Goal: Information Seeking & Learning: Learn about a topic

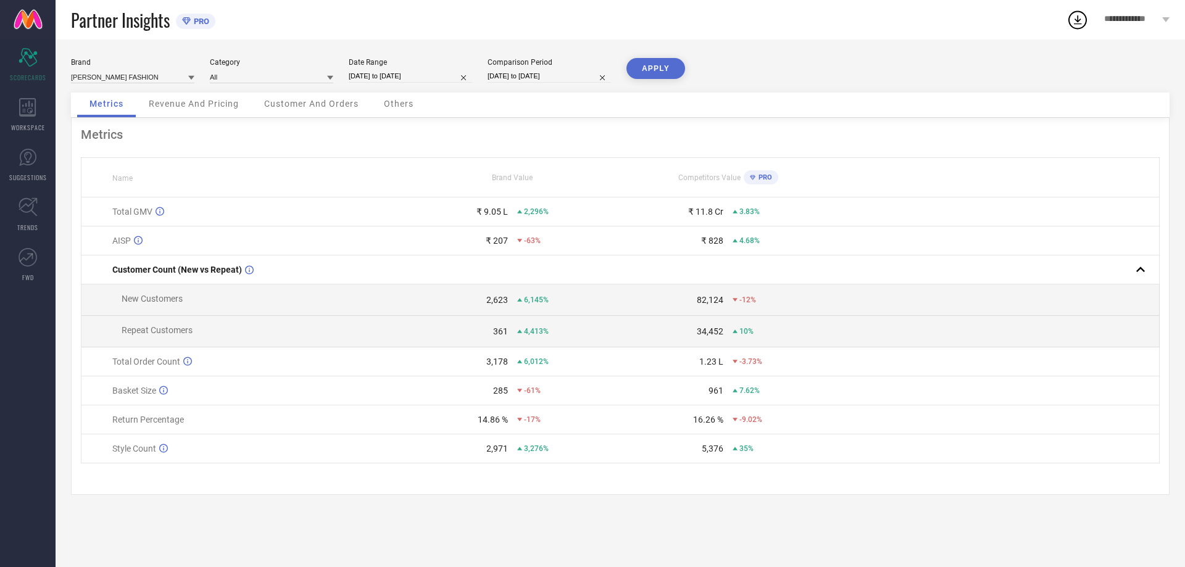
click at [491, 246] on div "₹ 207" at bounding box center [497, 241] width 22 height 10
click at [187, 79] on input at bounding box center [132, 76] width 123 height 13
click at [187, 69] on div "Brand [PERSON_NAME] FASHION" at bounding box center [132, 70] width 123 height 25
click at [323, 79] on input at bounding box center [271, 76] width 123 height 13
click at [288, 106] on div "Women-Dresses" at bounding box center [271, 114] width 123 height 21
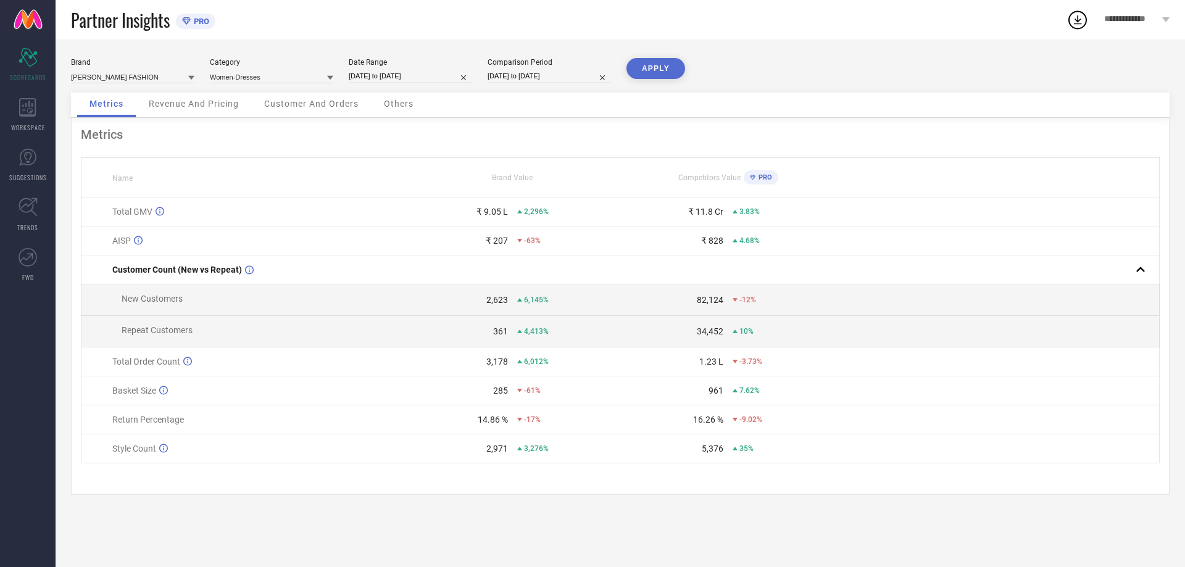
click at [675, 72] on button "APPLY" at bounding box center [655, 68] width 59 height 21
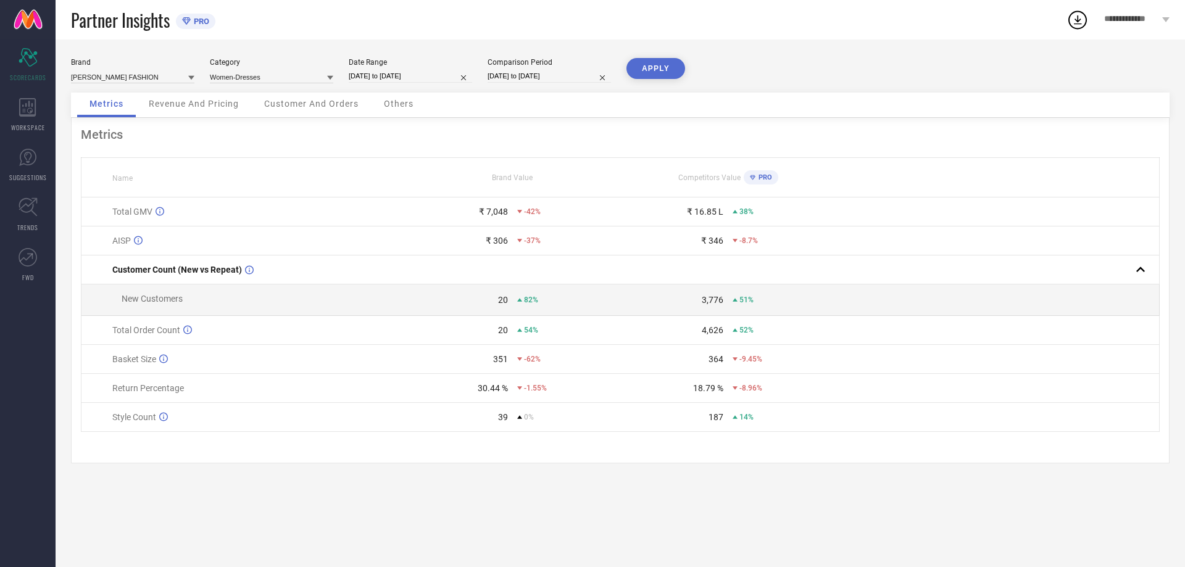
select select "6"
select select "2025"
select select "7"
select select "2025"
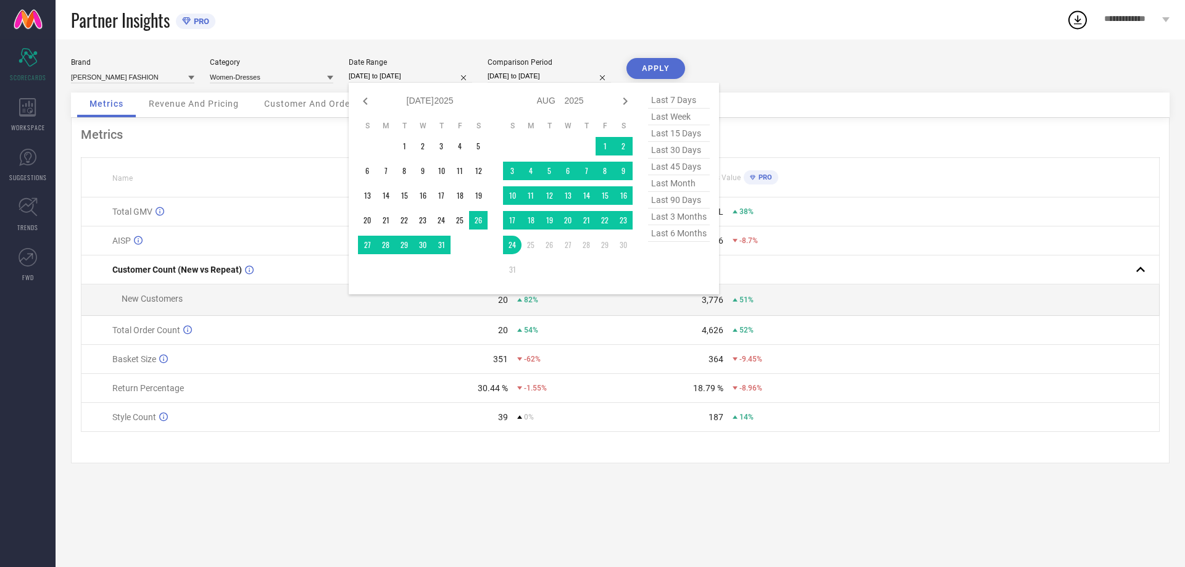
click at [455, 74] on input "[DATE] to [DATE]" at bounding box center [410, 76] width 123 height 13
type input "After [DATE]"
click at [402, 142] on td "1" at bounding box center [404, 146] width 19 height 19
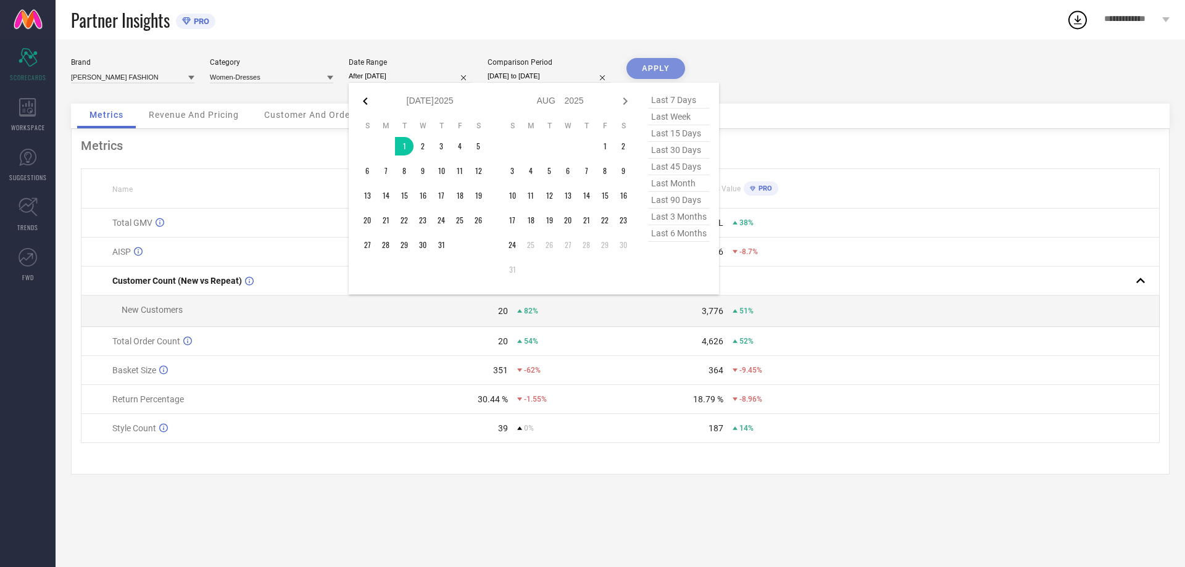
click at [366, 101] on icon at bounding box center [365, 101] width 15 height 15
select select "5"
select select "2025"
select select "6"
select select "2025"
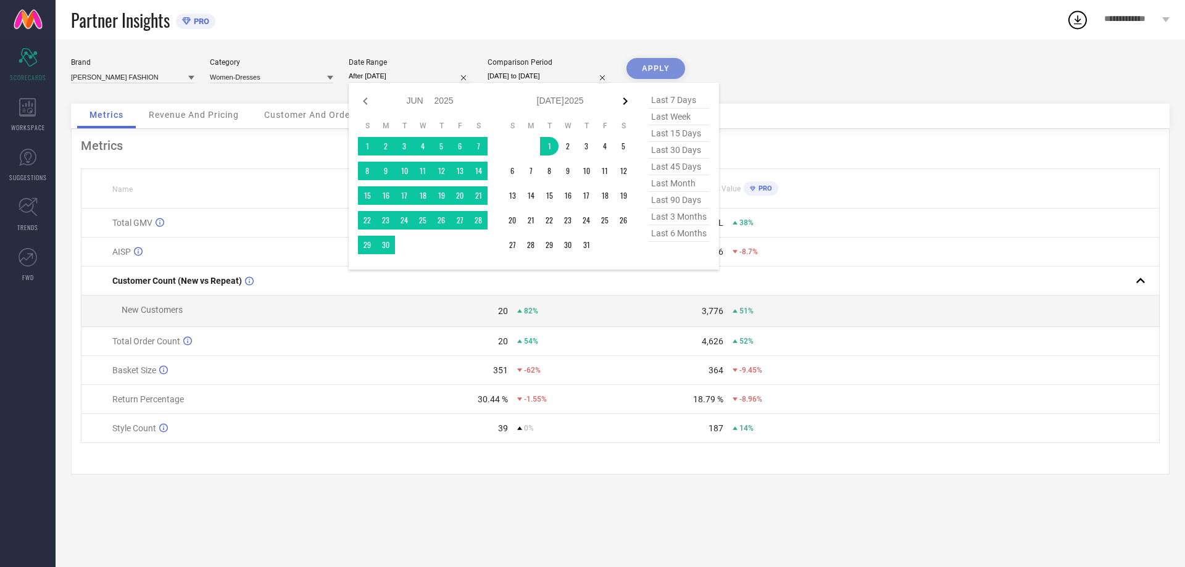
click at [631, 100] on icon at bounding box center [625, 101] width 15 height 15
select select "6"
select select "2025"
select select "7"
select select "2025"
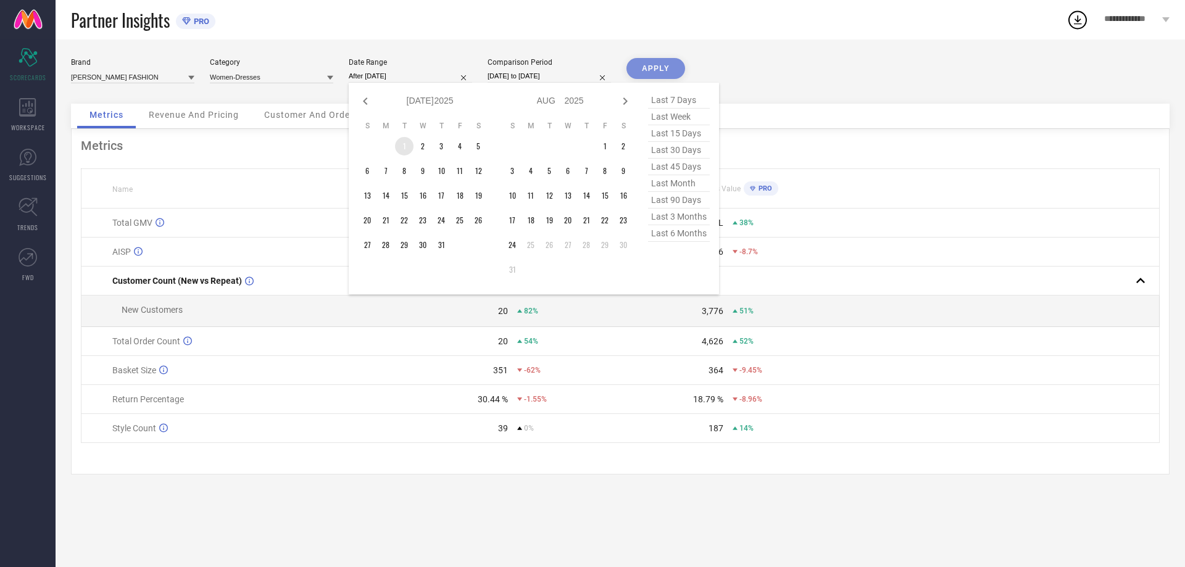
type input "[DATE] to [DATE]"
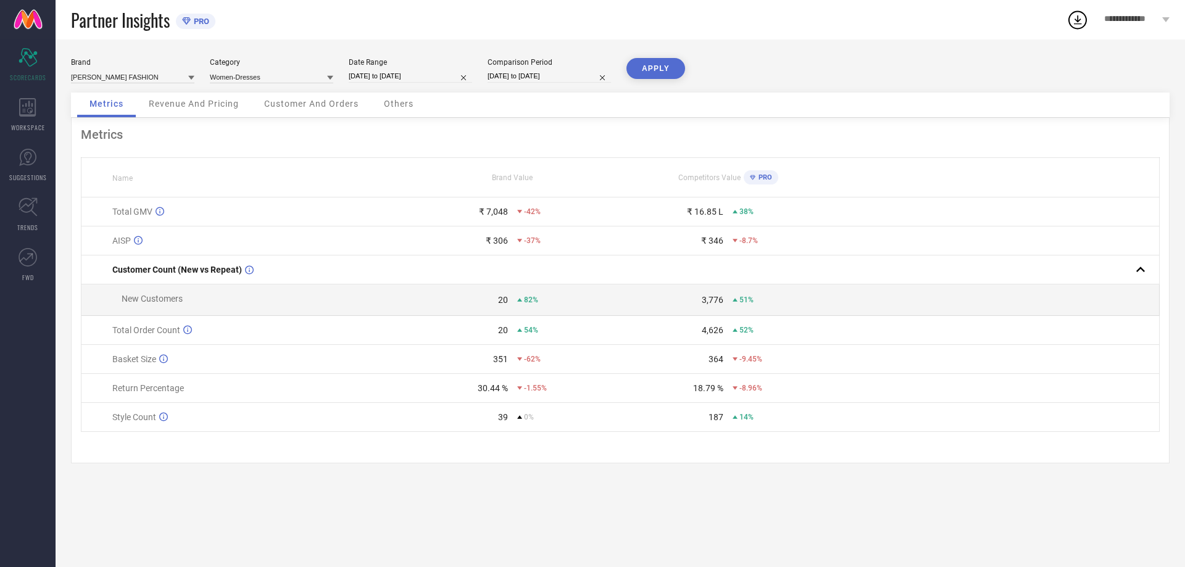
click at [450, 77] on input "[DATE] to [DATE]" at bounding box center [410, 76] width 123 height 13
select select "6"
select select "2025"
select select "7"
select select "2025"
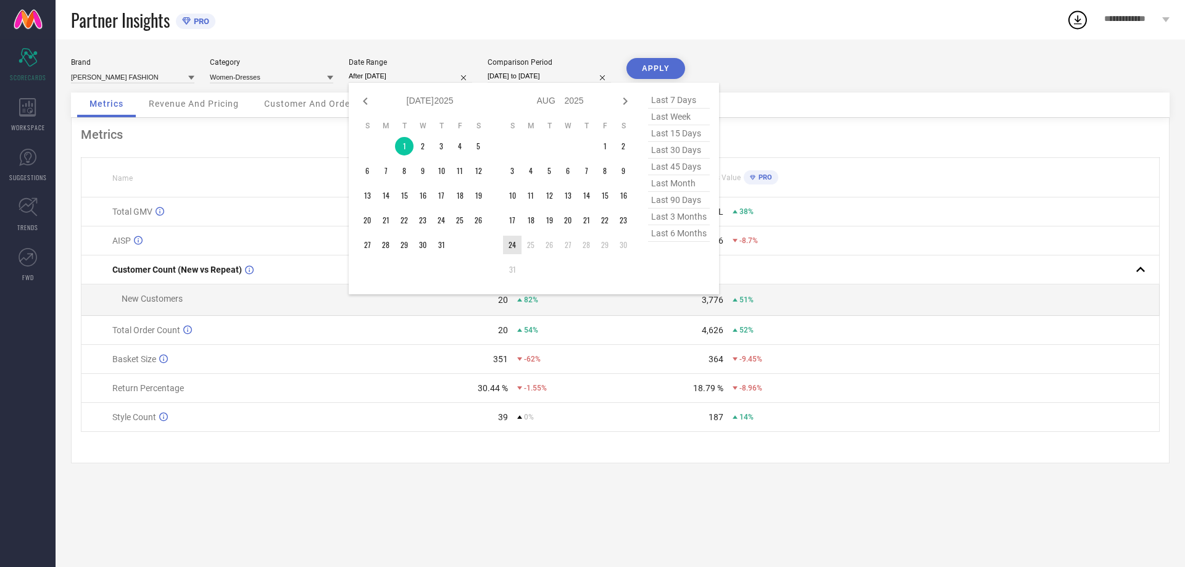
click at [519, 249] on td "24" at bounding box center [512, 245] width 19 height 19
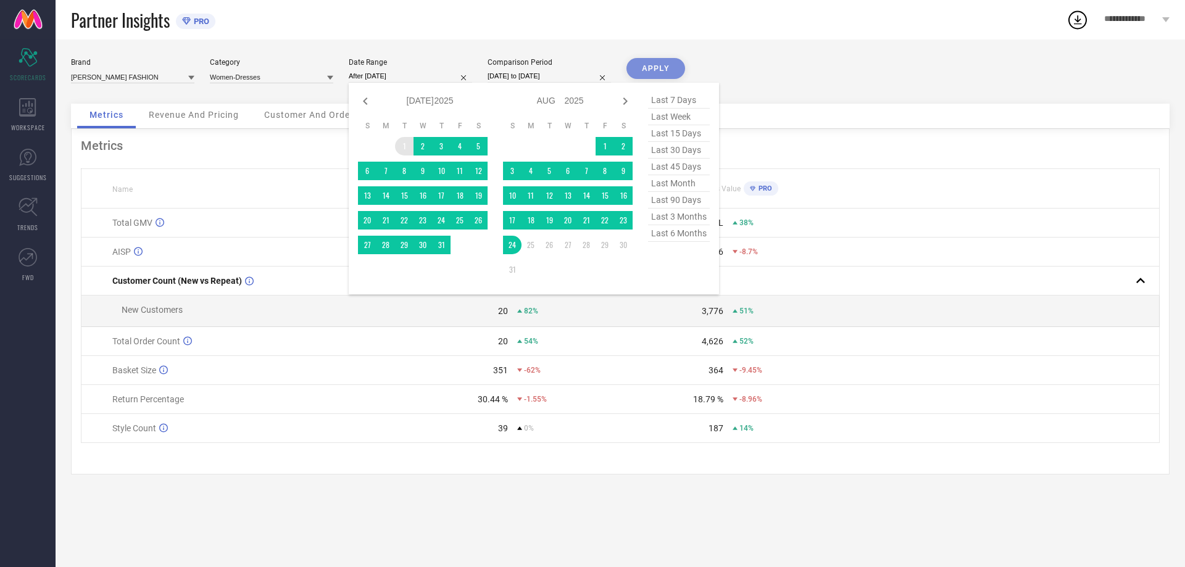
type input "[DATE] to [DATE]"
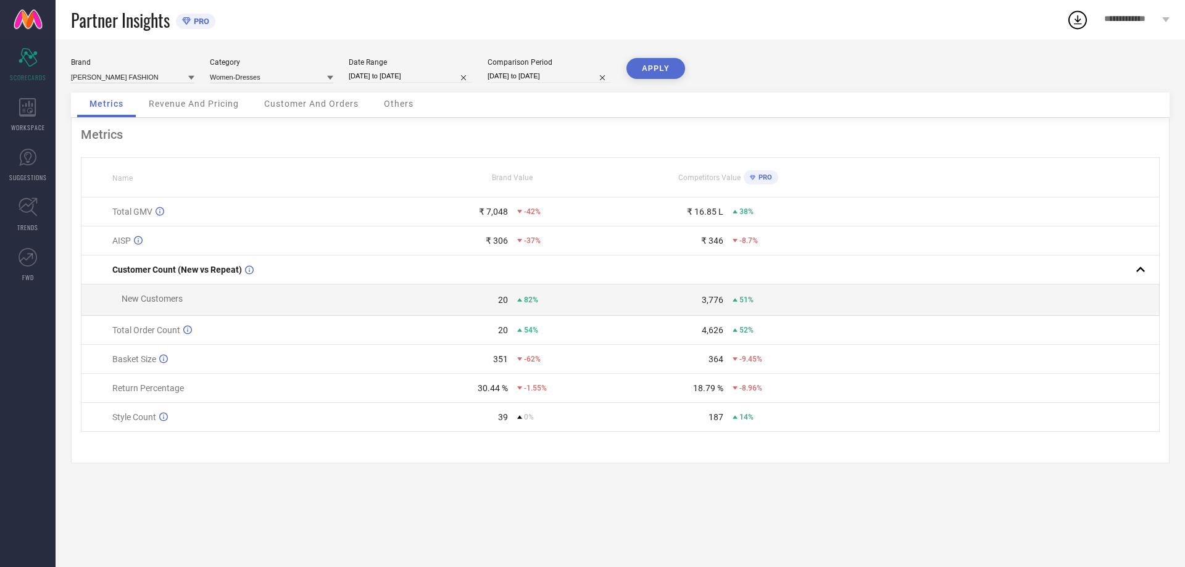
click at [650, 65] on button "APPLY" at bounding box center [655, 68] width 59 height 21
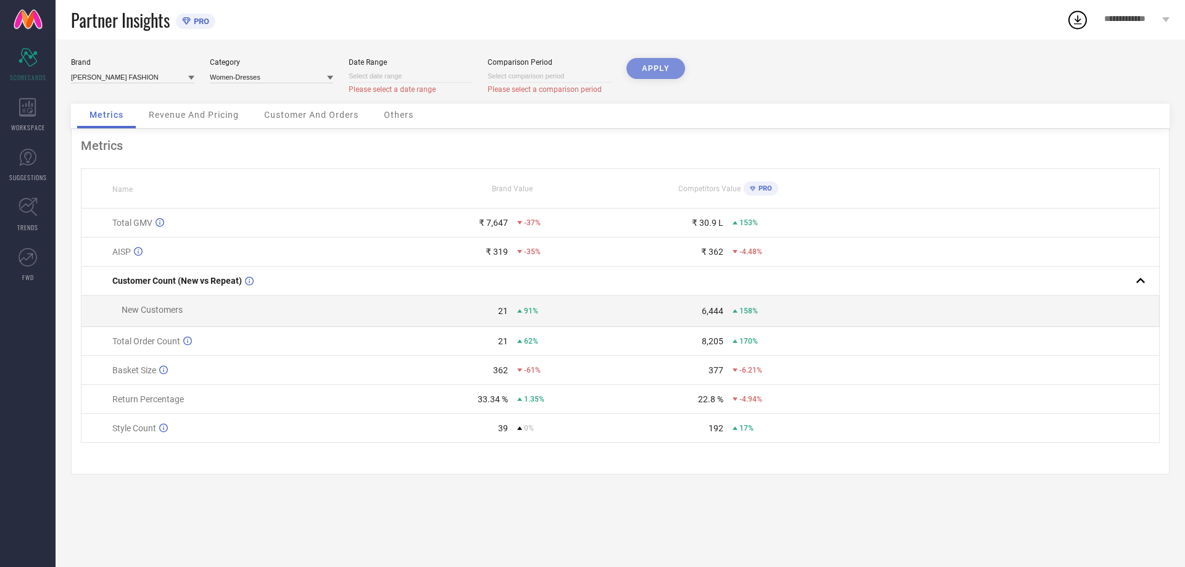
click at [638, 70] on div "APPLY" at bounding box center [655, 81] width 59 height 46
click at [321, 74] on input at bounding box center [271, 76] width 123 height 13
click at [278, 122] on div "All" at bounding box center [271, 114] width 123 height 21
click at [392, 67] on div "Date Range Please select a date range" at bounding box center [410, 76] width 123 height 36
click at [392, 75] on input at bounding box center [410, 76] width 123 height 13
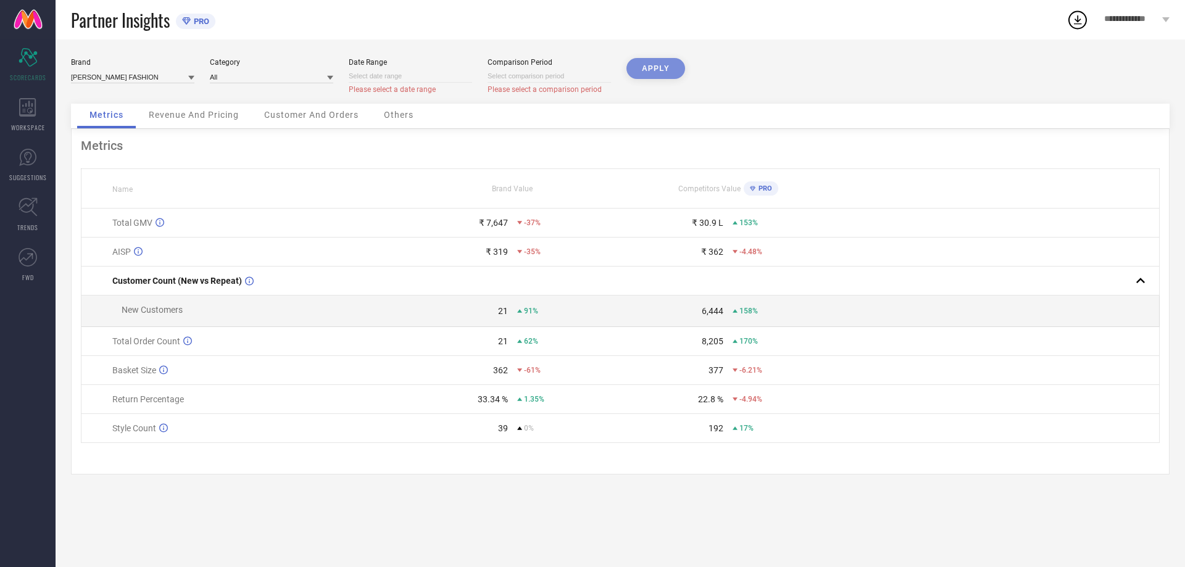
select select "7"
select select "2025"
select select "8"
select select "2025"
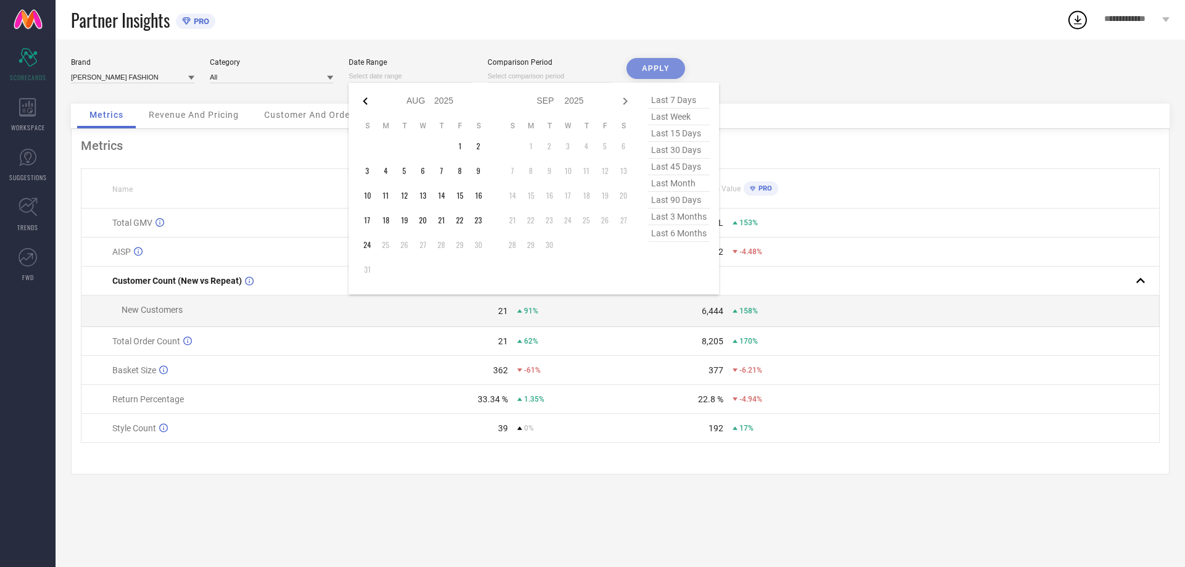
click at [362, 99] on icon at bounding box center [365, 101] width 15 height 15
select select "6"
select select "2025"
select select "7"
select select "2025"
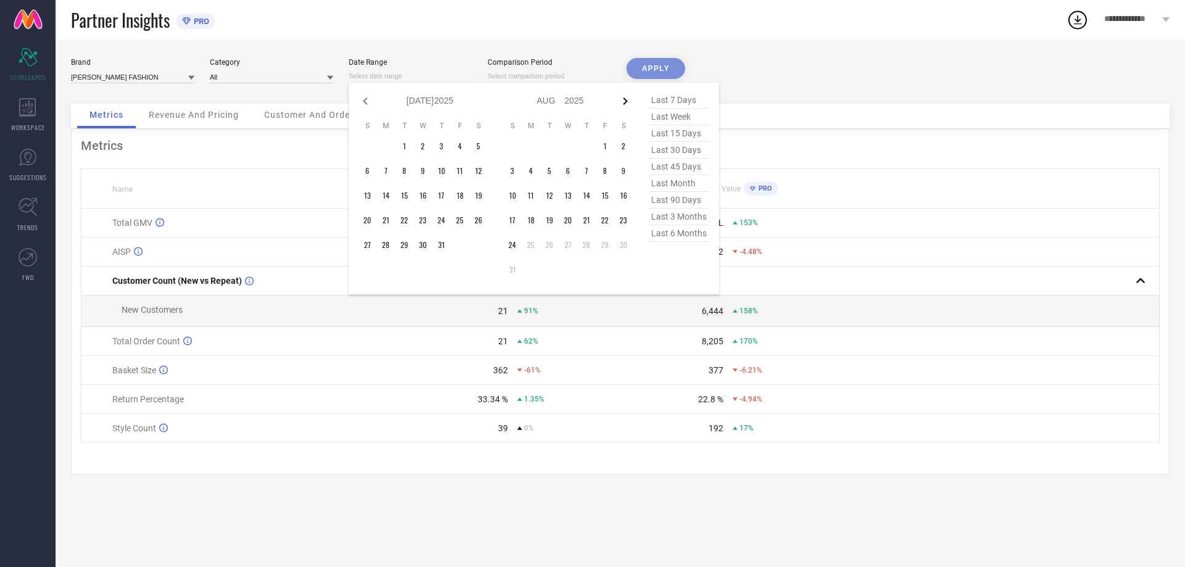
click at [621, 102] on icon at bounding box center [625, 101] width 15 height 15
select select "7"
select select "2025"
select select "8"
select select "2025"
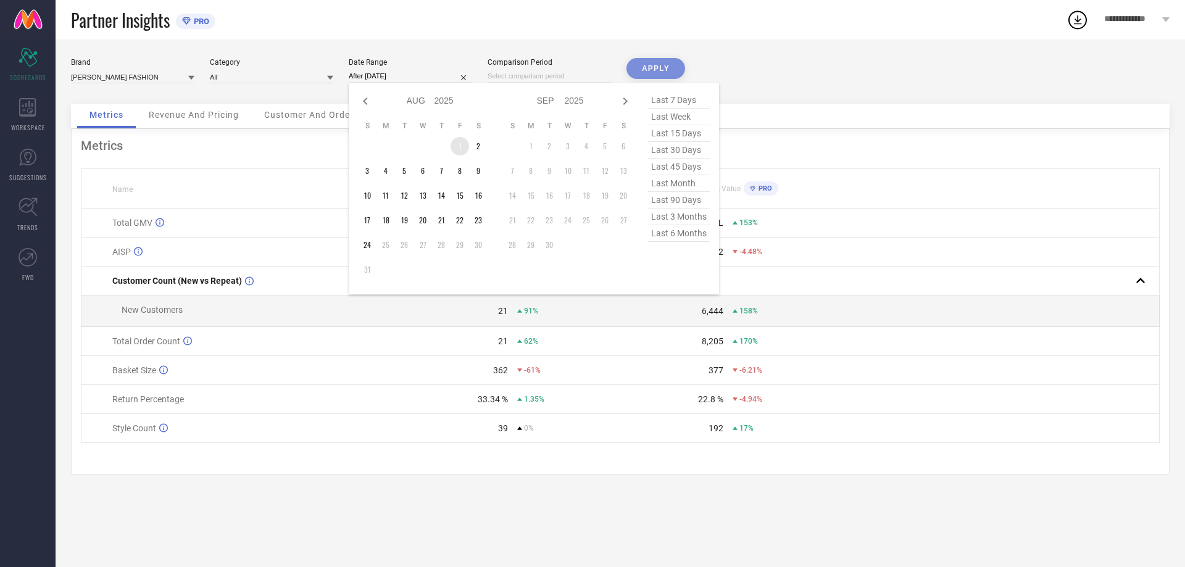
click at [461, 149] on td "1" at bounding box center [459, 146] width 19 height 19
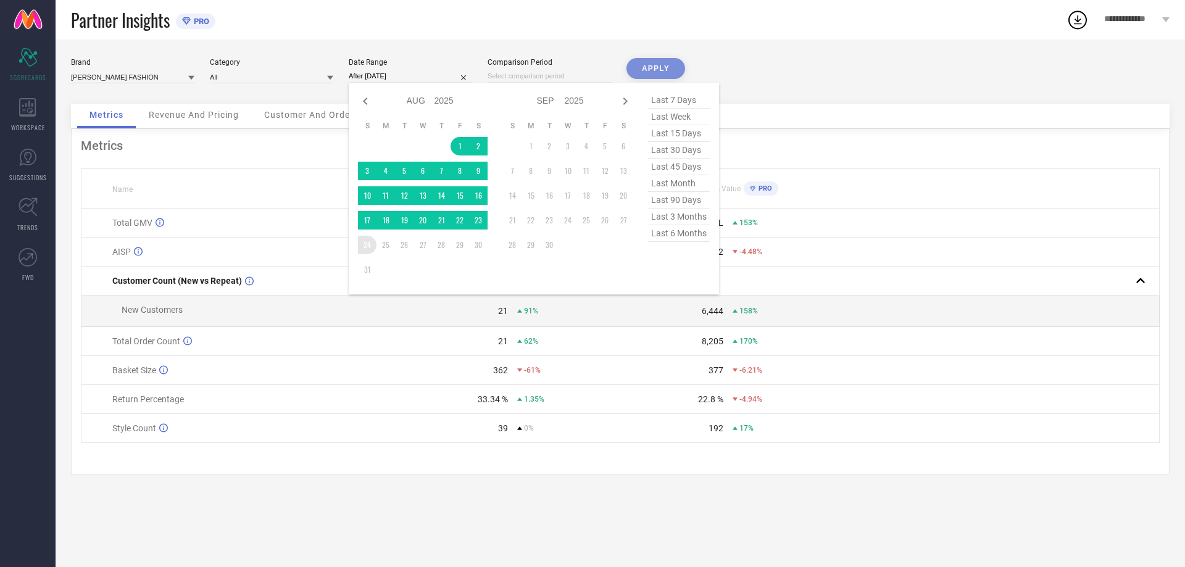
type input "[DATE] to [DATE]"
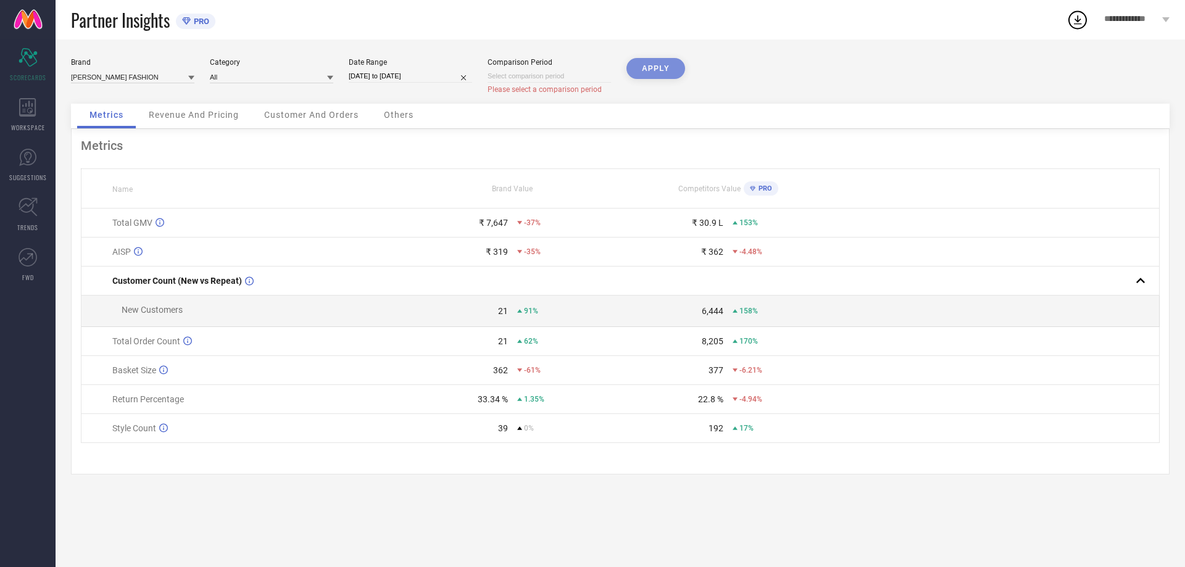
select select "7"
select select "2025"
select select "8"
select select "2025"
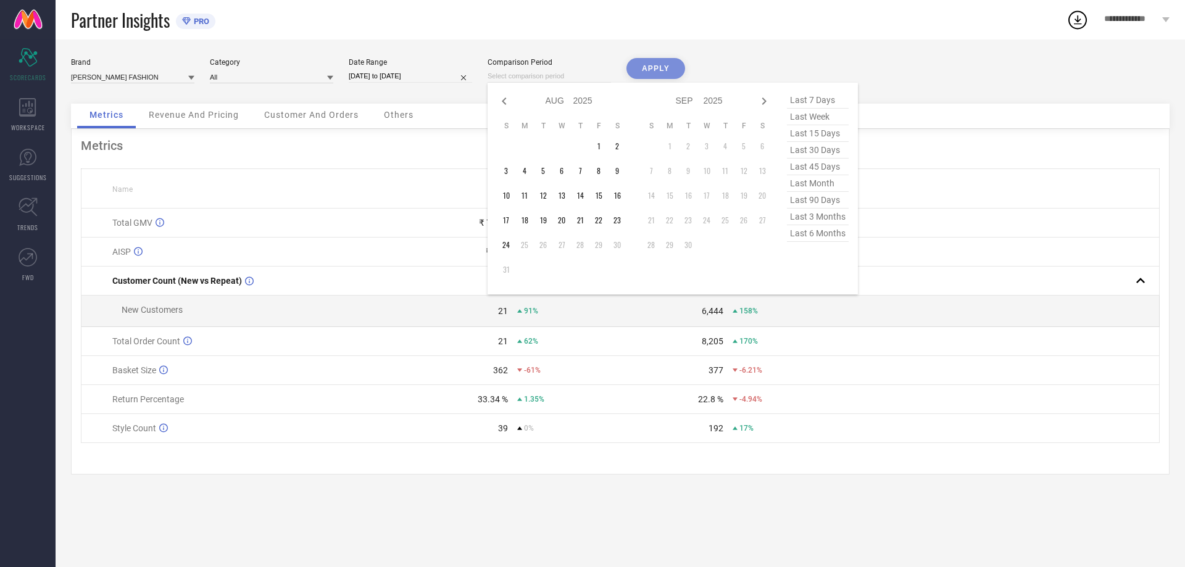
click at [560, 75] on input at bounding box center [548, 76] width 123 height 13
click at [596, 148] on td "1" at bounding box center [598, 146] width 19 height 19
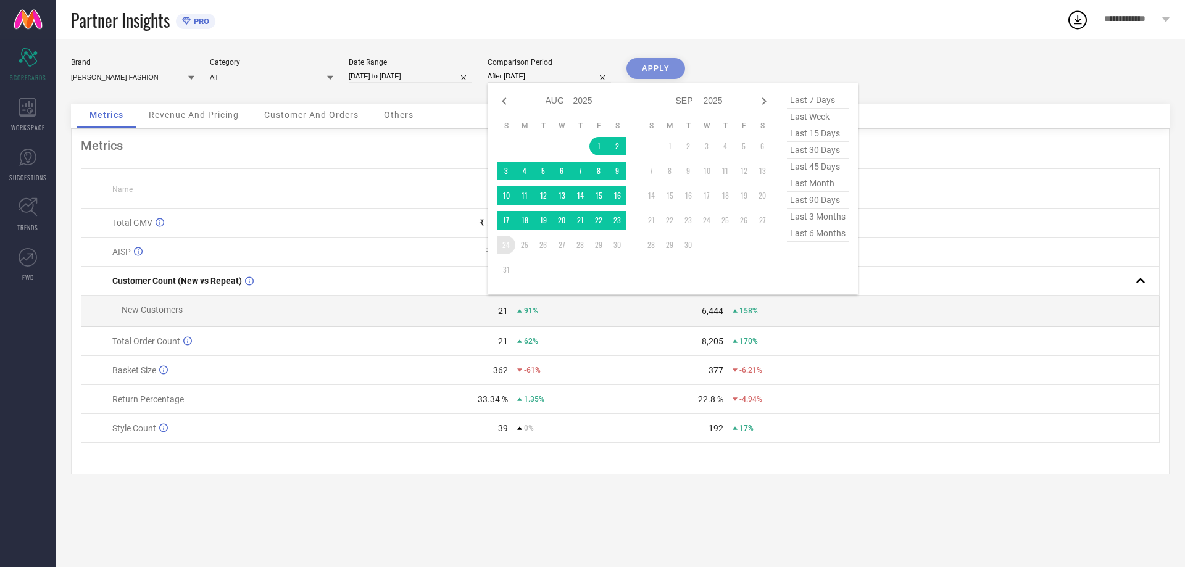
type input "[DATE] to [DATE]"
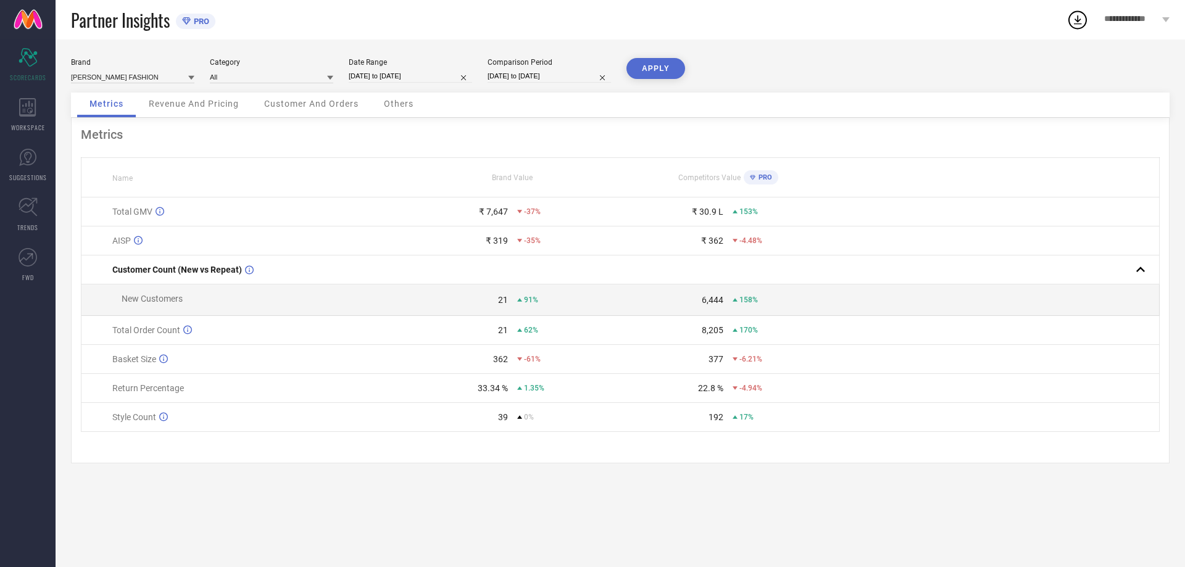
click at [665, 67] on button "APPLY" at bounding box center [655, 68] width 59 height 21
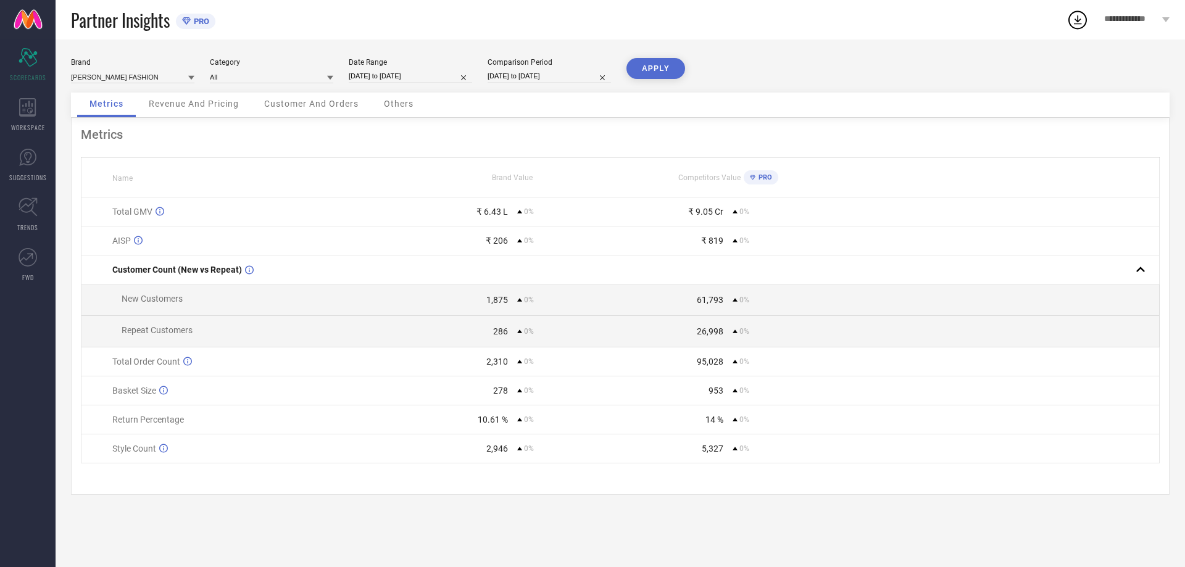
click at [756, 176] on span "PRO" at bounding box center [763, 177] width 17 height 8
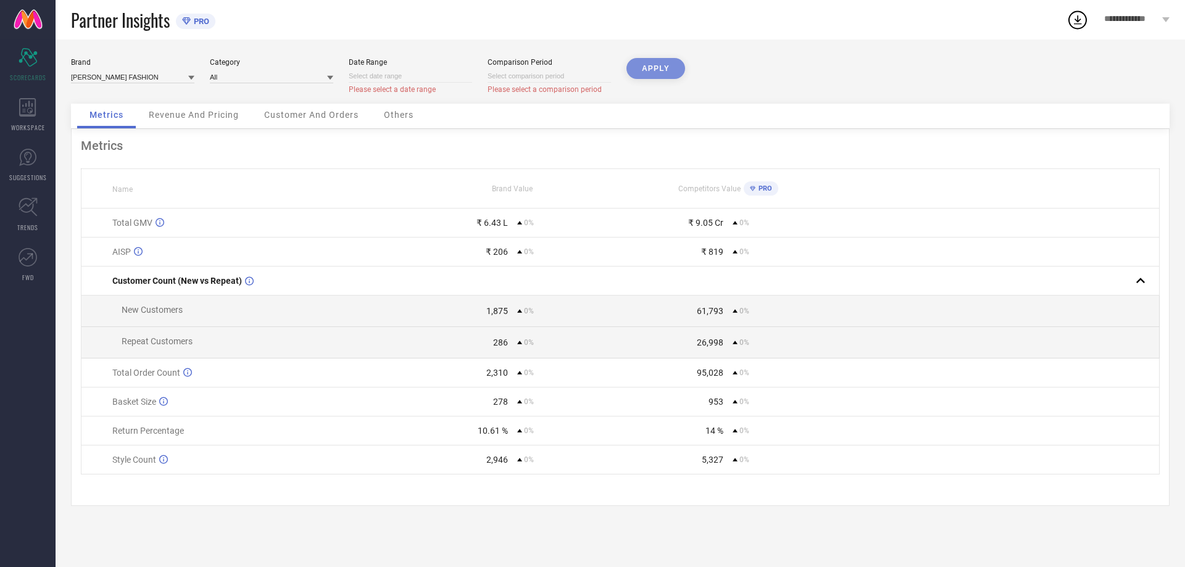
click at [397, 77] on input at bounding box center [410, 76] width 123 height 13
select select "7"
select select "2025"
select select "8"
select select "2025"
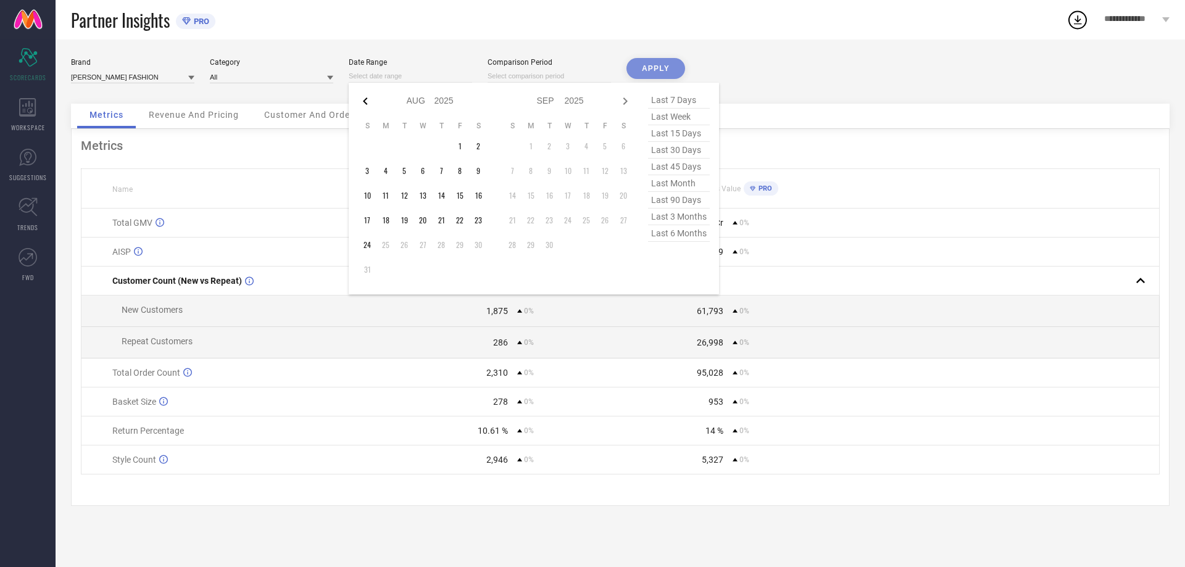
click at [370, 101] on icon at bounding box center [365, 101] width 15 height 15
select select "6"
select select "2025"
select select "7"
select select "2025"
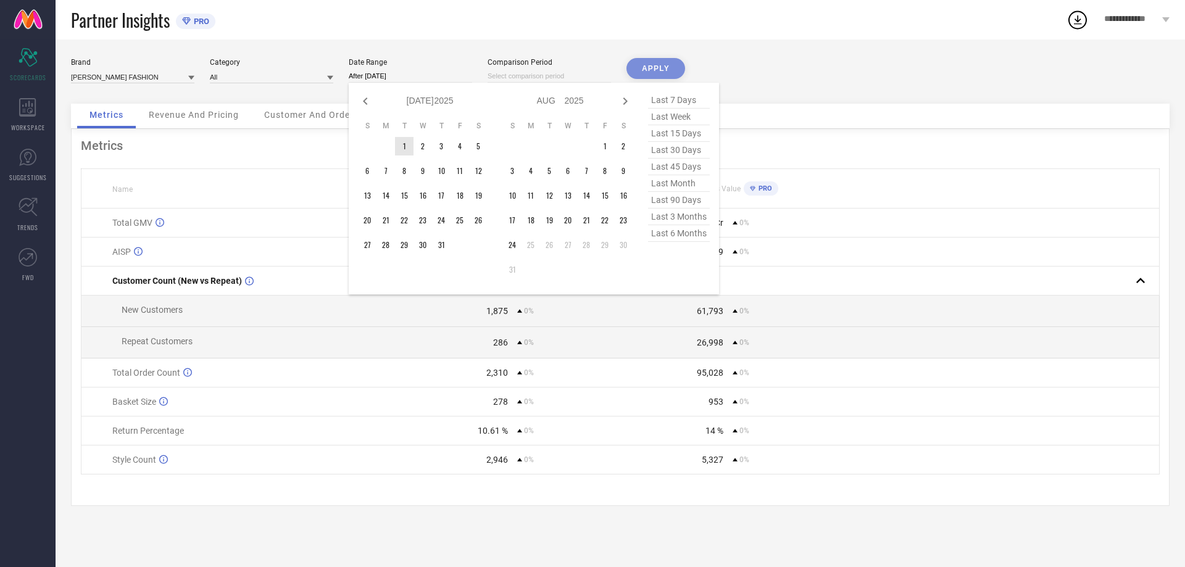
click at [402, 145] on td "1" at bounding box center [404, 146] width 19 height 19
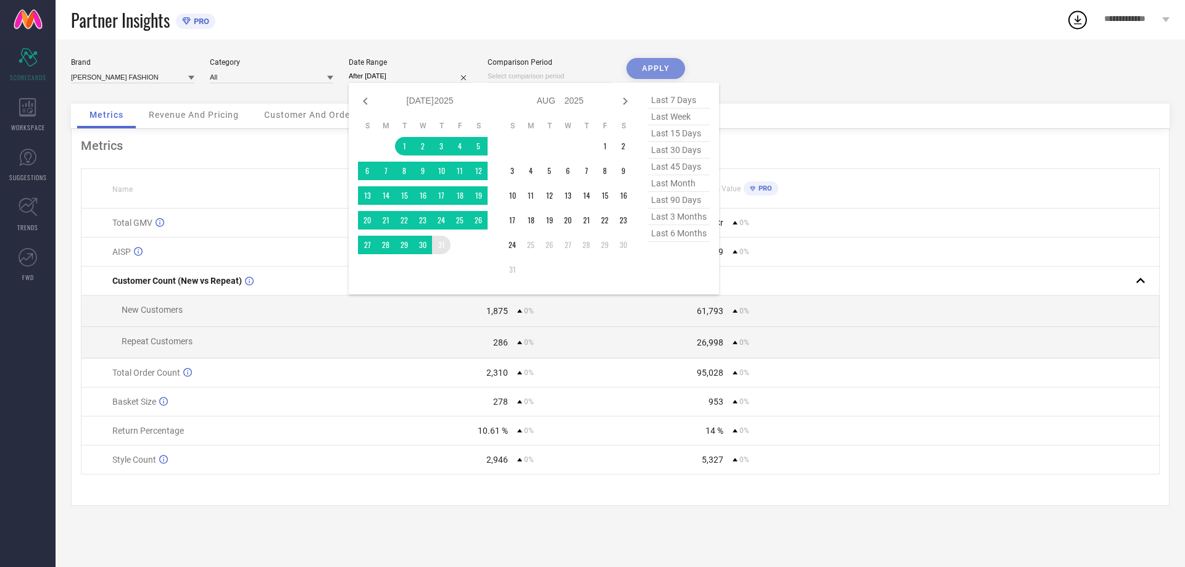
type input "[DATE] to [DATE]"
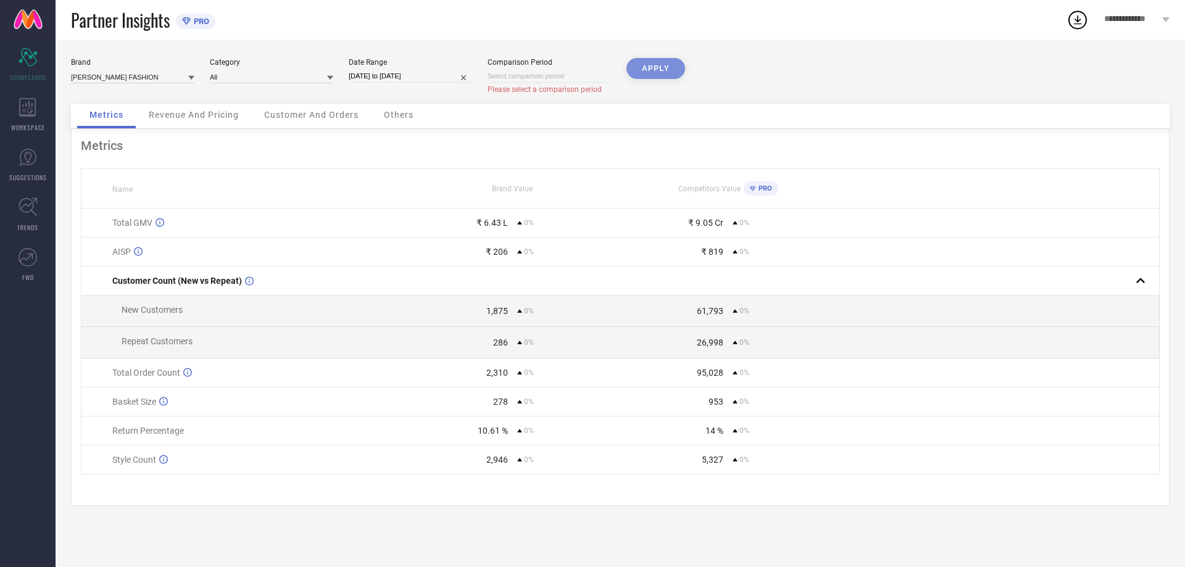
click at [547, 64] on div "Comparison Period" at bounding box center [548, 62] width 123 height 9
click at [547, 75] on input at bounding box center [548, 76] width 123 height 13
select select "7"
select select "2025"
select select "8"
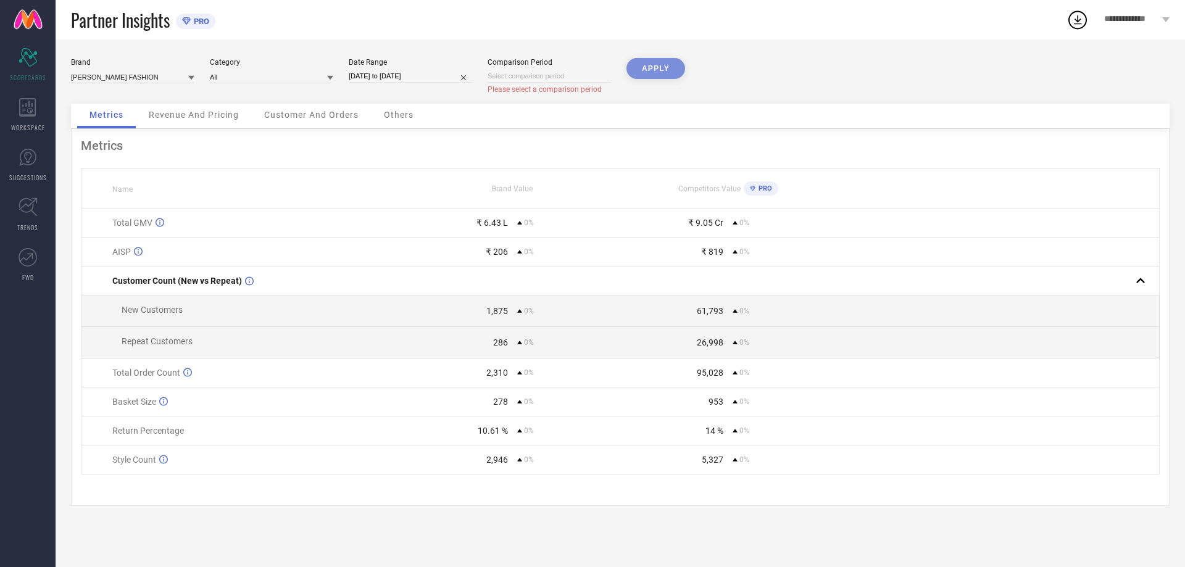
select select "2025"
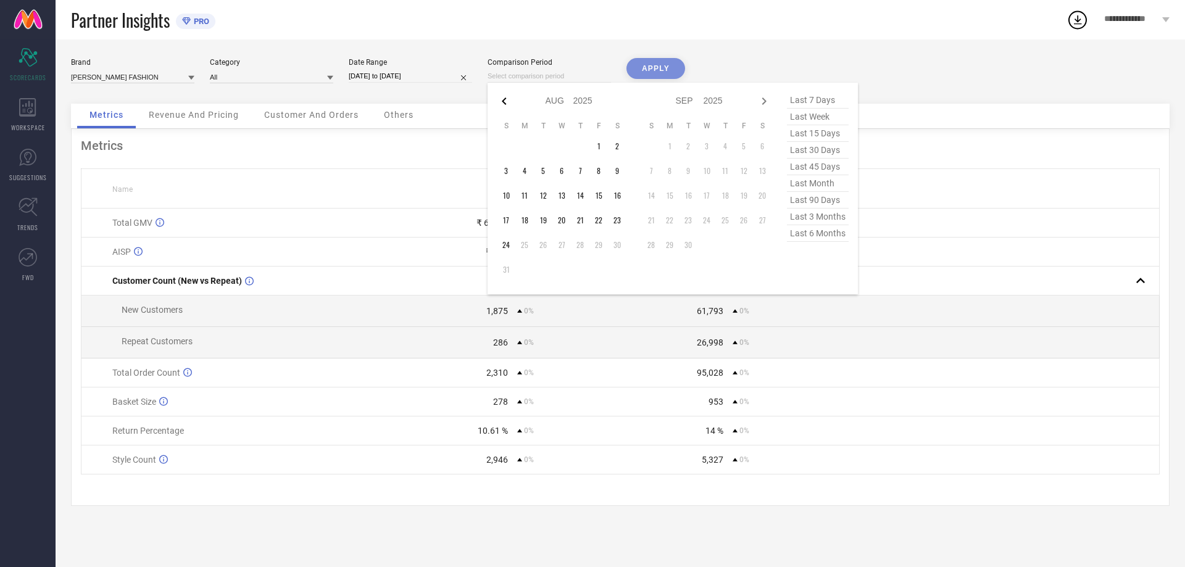
click at [508, 97] on icon at bounding box center [504, 101] width 15 height 15
select select "6"
select select "2025"
select select "7"
select select "2025"
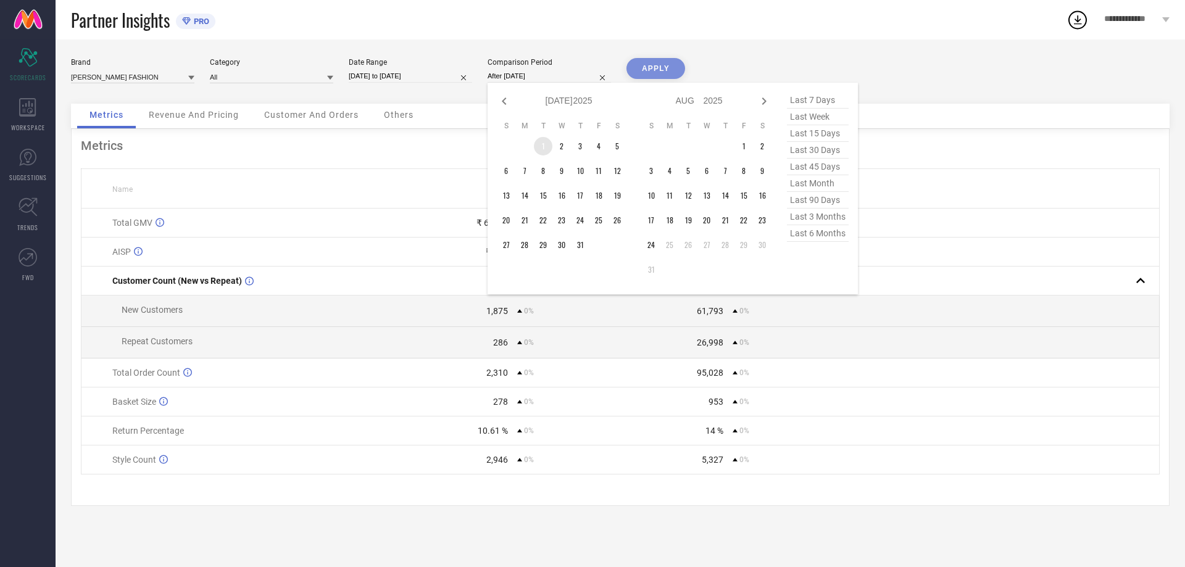
click at [542, 151] on td "1" at bounding box center [543, 146] width 19 height 19
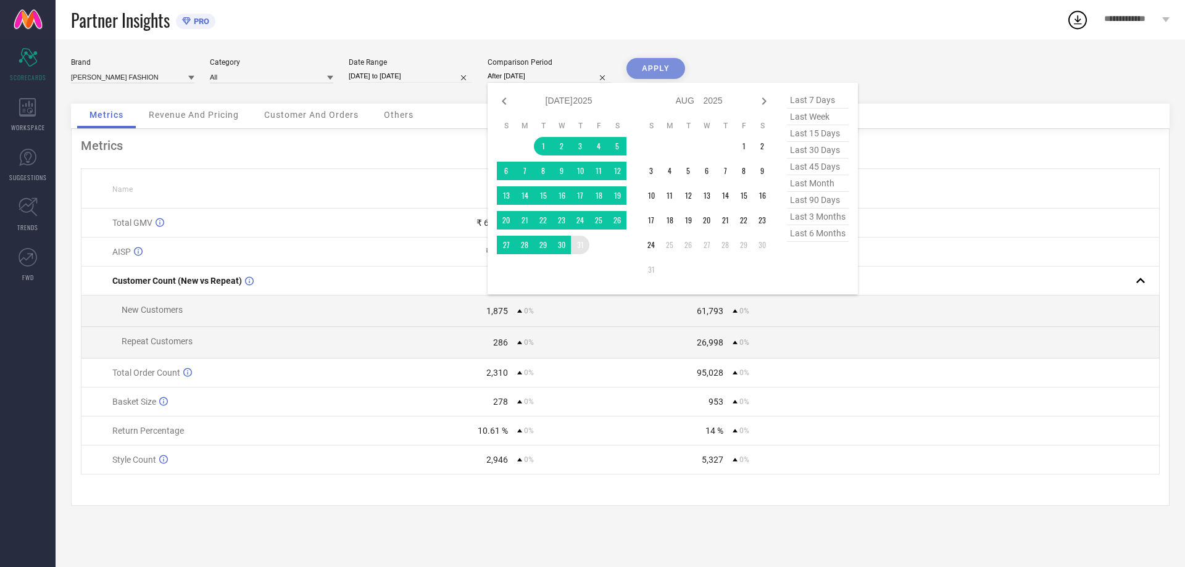
type input "[DATE] to [DATE]"
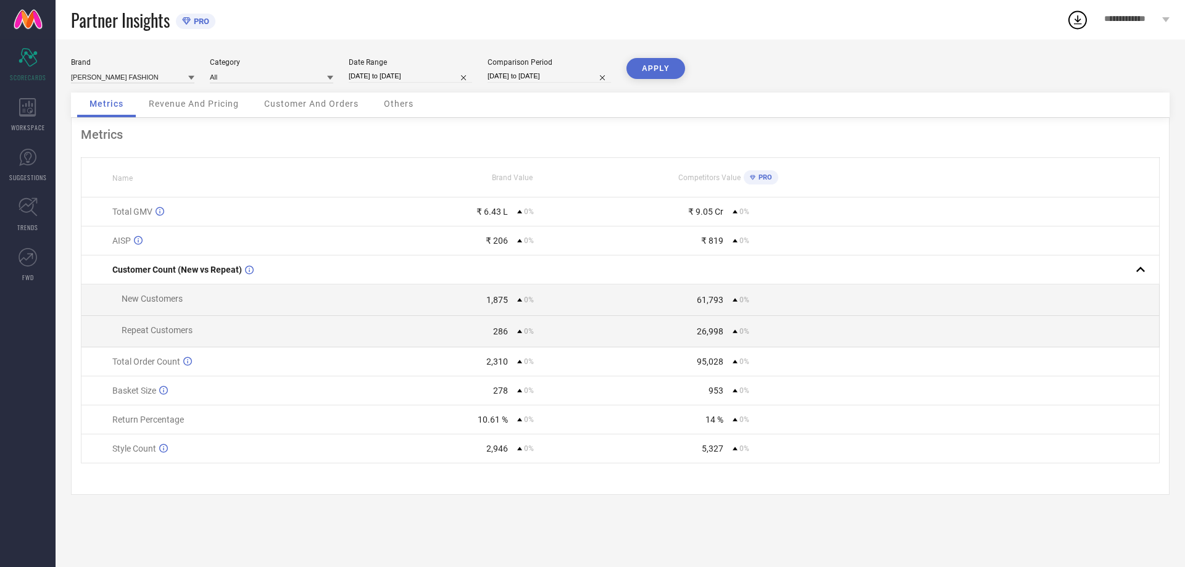
click at [654, 72] on button "APPLY" at bounding box center [655, 68] width 59 height 21
select select "6"
select select "2025"
select select "7"
select select "2025"
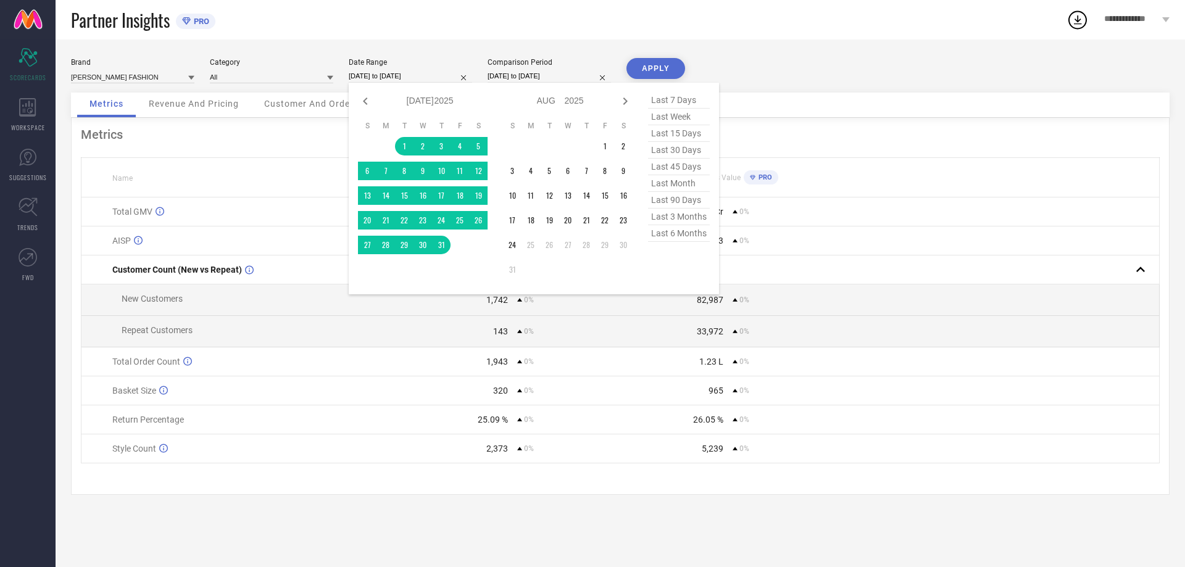
click at [450, 76] on input "[DATE] to [DATE]" at bounding box center [410, 76] width 123 height 13
click at [366, 99] on icon at bounding box center [365, 101] width 15 height 15
select select "5"
select select "2025"
select select "6"
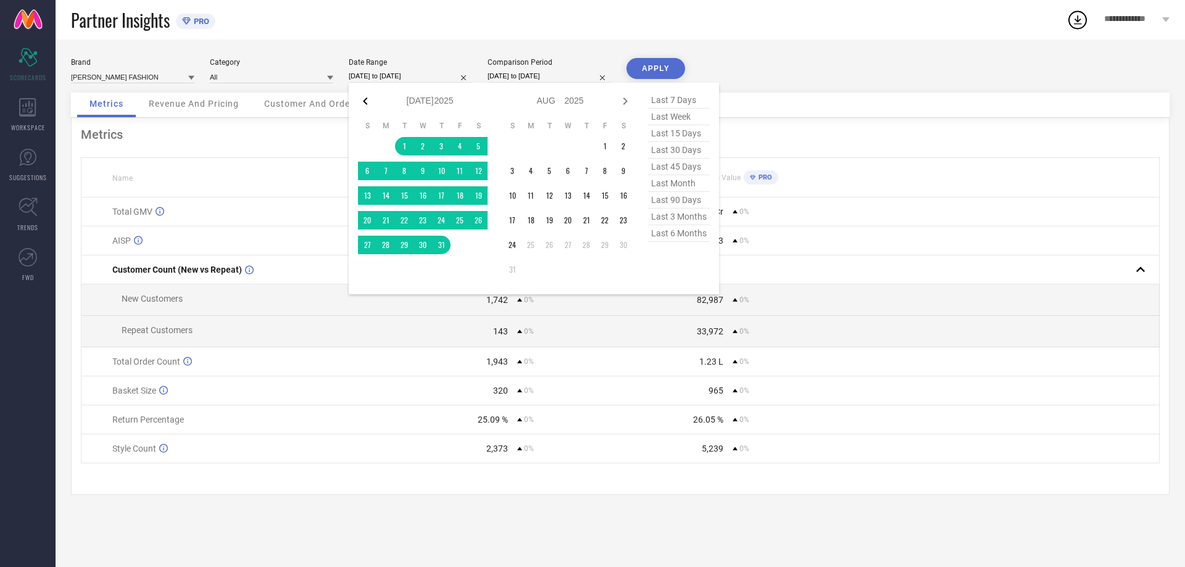
select select "2025"
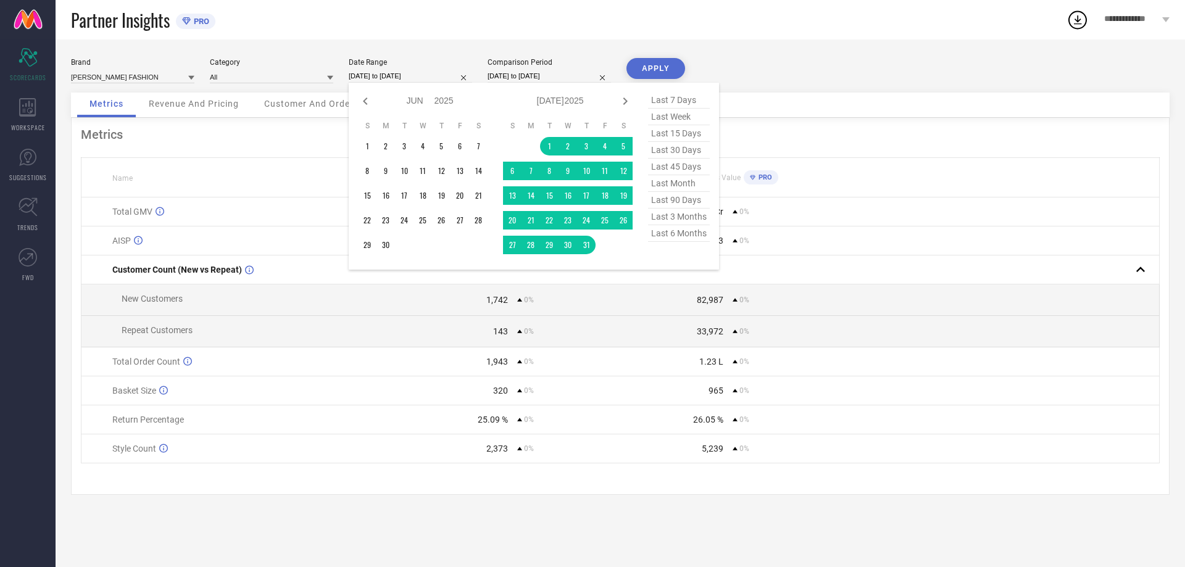
click at [366, 99] on icon at bounding box center [365, 101] width 15 height 15
select select "4"
select select "2025"
select select "5"
select select "2025"
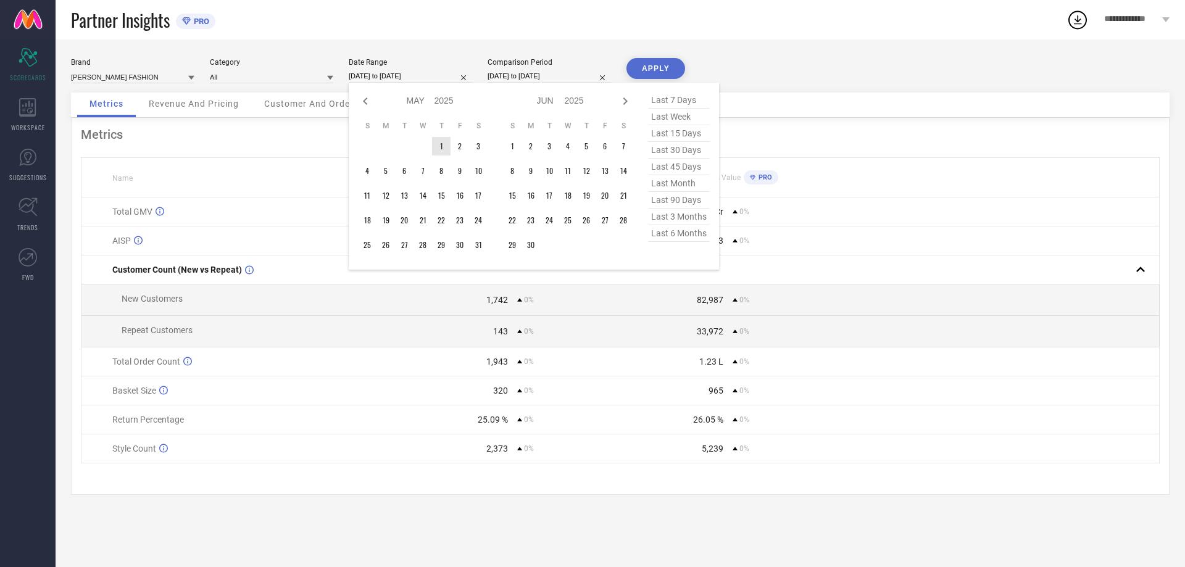
type input "After [DATE]"
click at [442, 147] on td "1" at bounding box center [441, 146] width 19 height 19
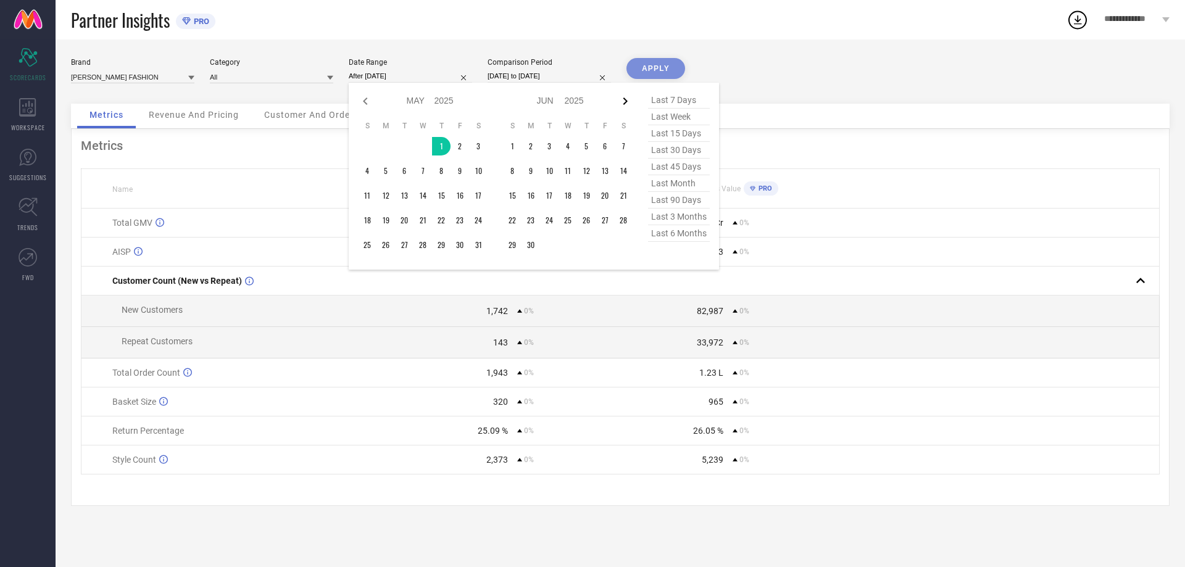
click at [626, 102] on icon at bounding box center [625, 100] width 4 height 7
select select "5"
select select "2025"
select select "6"
select select "2025"
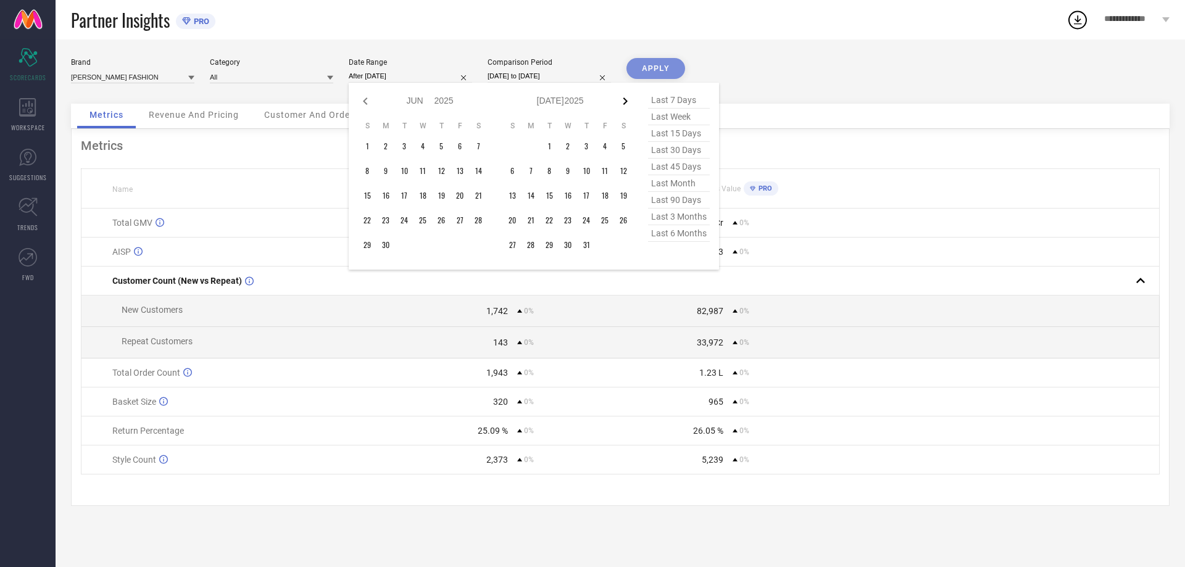
click at [626, 102] on icon at bounding box center [625, 100] width 4 height 7
select select "6"
select select "2025"
select select "7"
select select "2025"
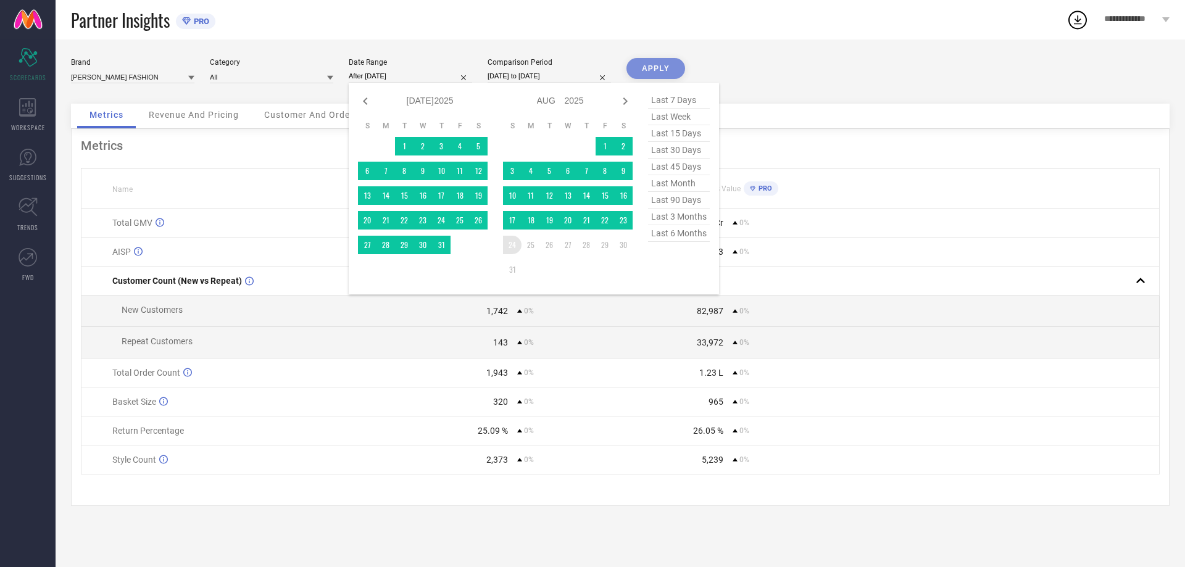
type input "[DATE] to [DATE]"
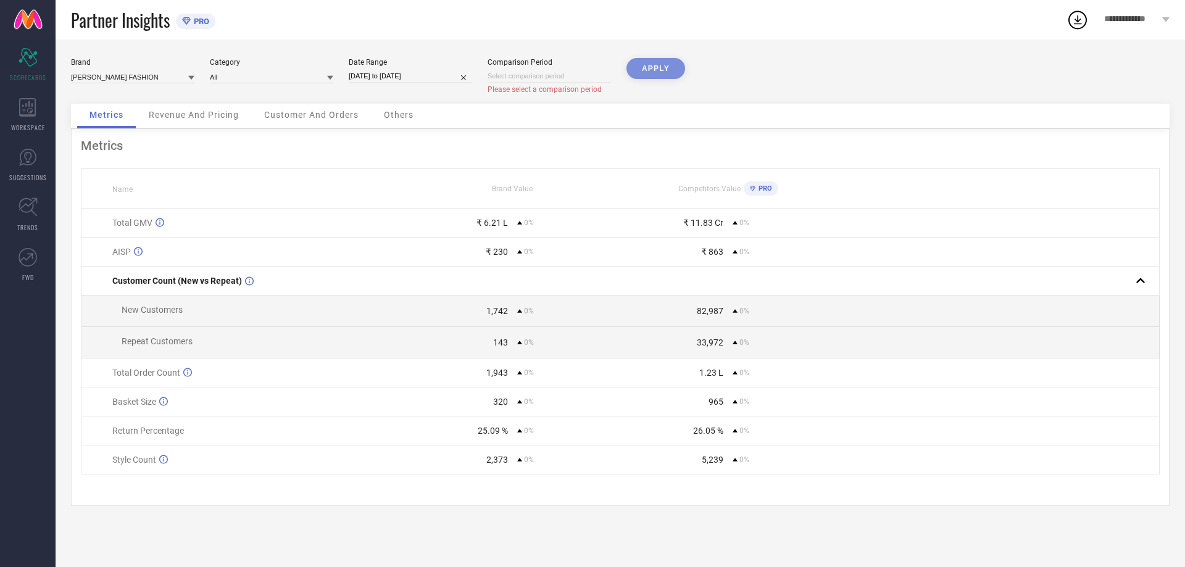
click at [515, 70] on input at bounding box center [548, 76] width 123 height 13
select select "7"
select select "2025"
select select "8"
select select "2025"
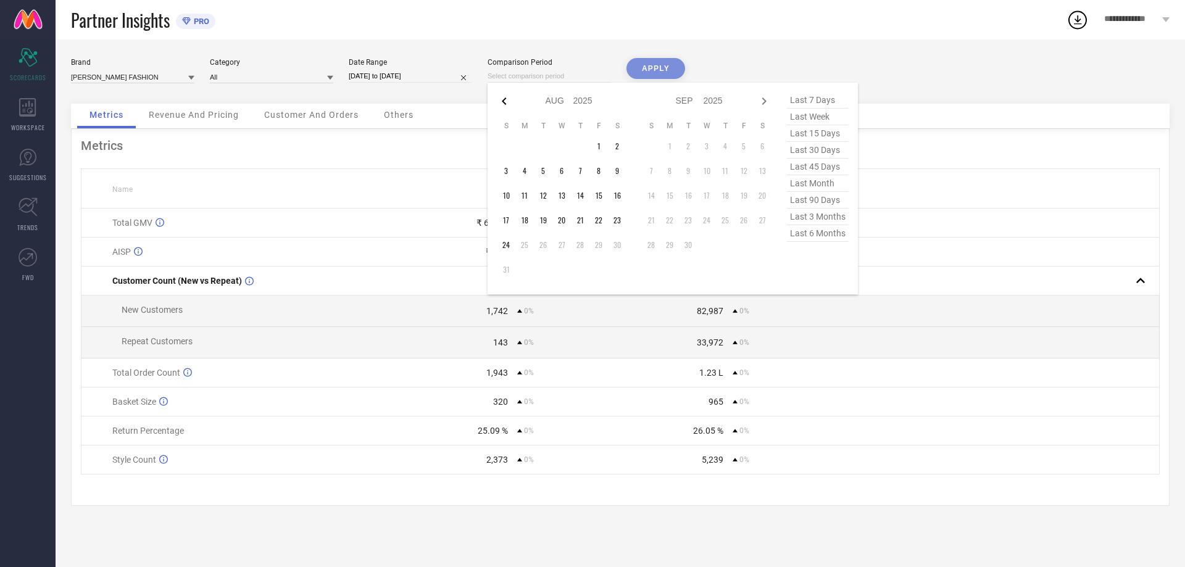
click at [502, 101] on icon at bounding box center [504, 100] width 4 height 7
select select "6"
select select "2025"
select select "7"
select select "2025"
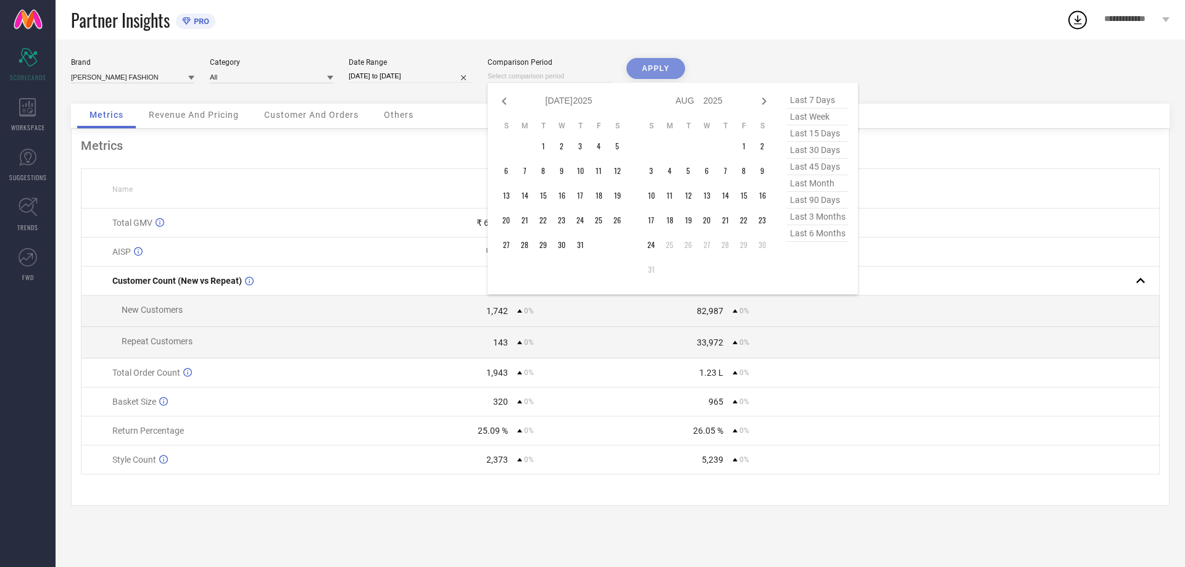
click at [502, 101] on icon at bounding box center [504, 100] width 4 height 7
select select "5"
select select "2025"
select select "6"
select select "2025"
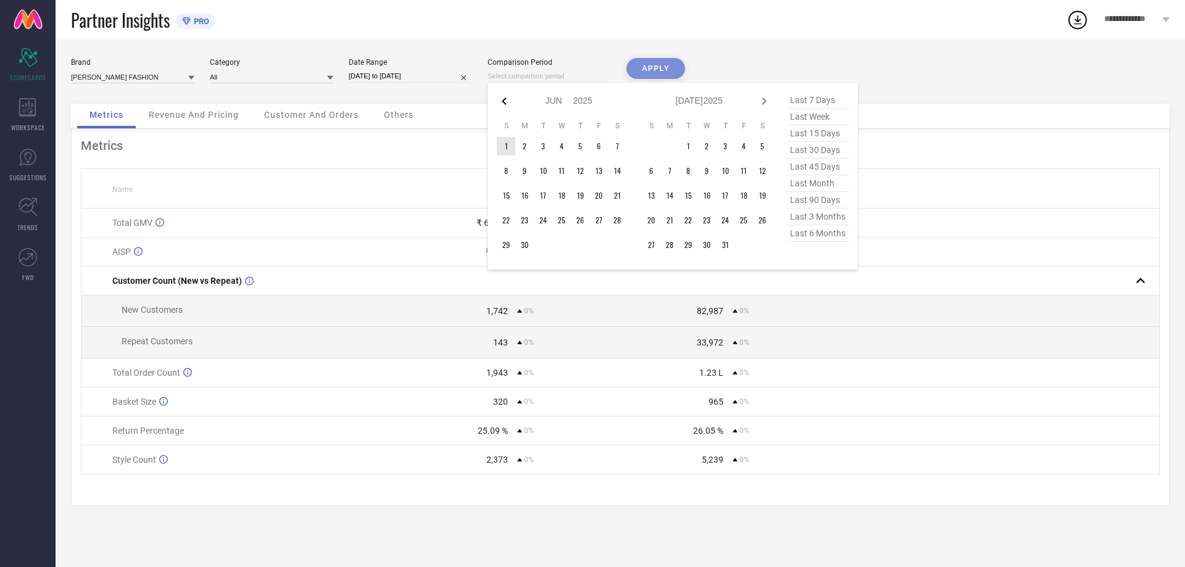
click at [502, 101] on icon at bounding box center [504, 100] width 4 height 7
select select "4"
select select "2025"
select select "5"
select select "2025"
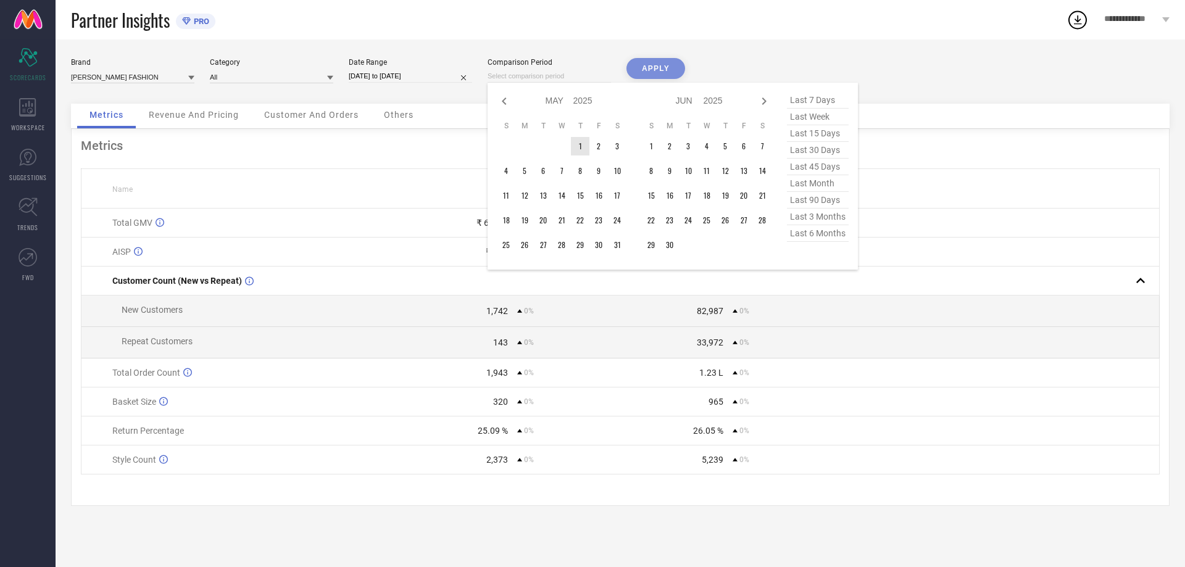
type input "After [DATE]"
click at [579, 151] on td "1" at bounding box center [580, 146] width 19 height 19
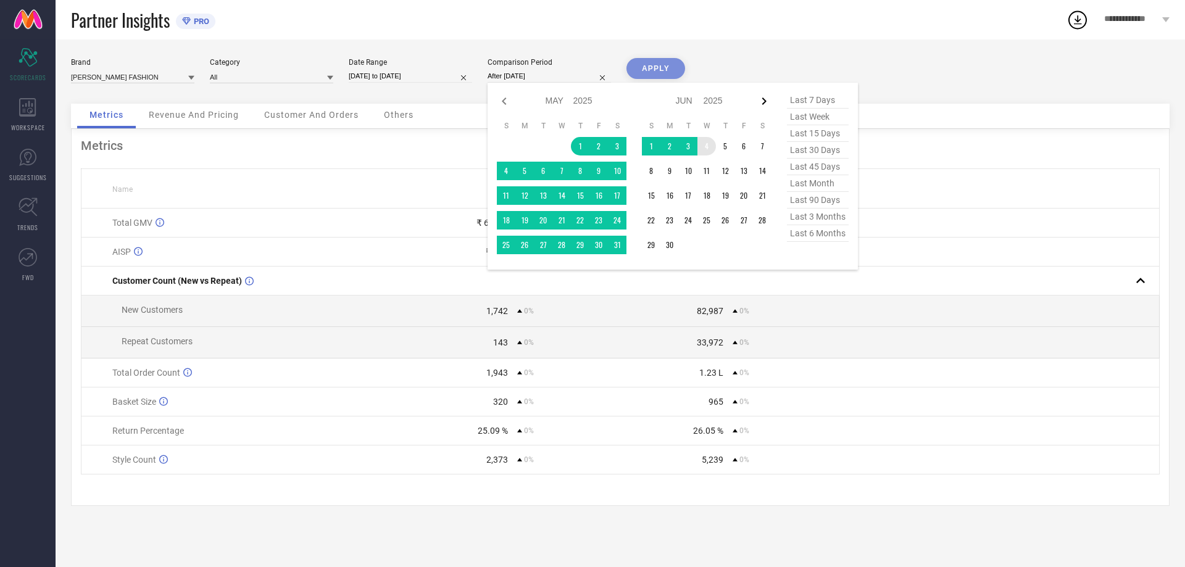
click at [763, 102] on icon at bounding box center [764, 100] width 4 height 7
select select "5"
select select "2025"
select select "6"
select select "2025"
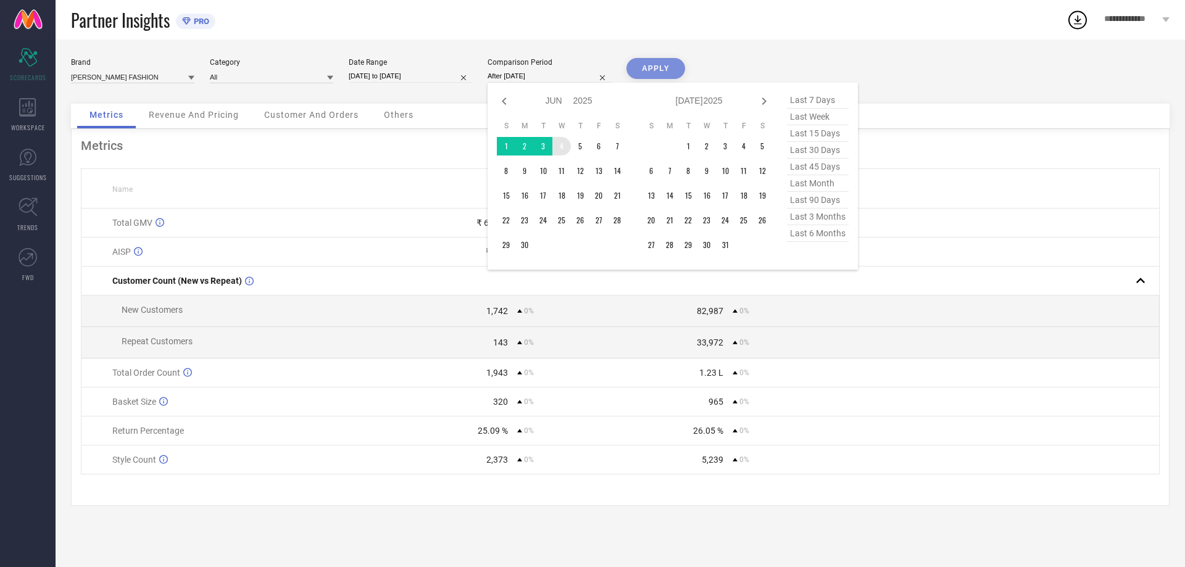
click at [763, 102] on icon at bounding box center [764, 100] width 4 height 7
select select "6"
select select "2025"
select select "7"
select select "2025"
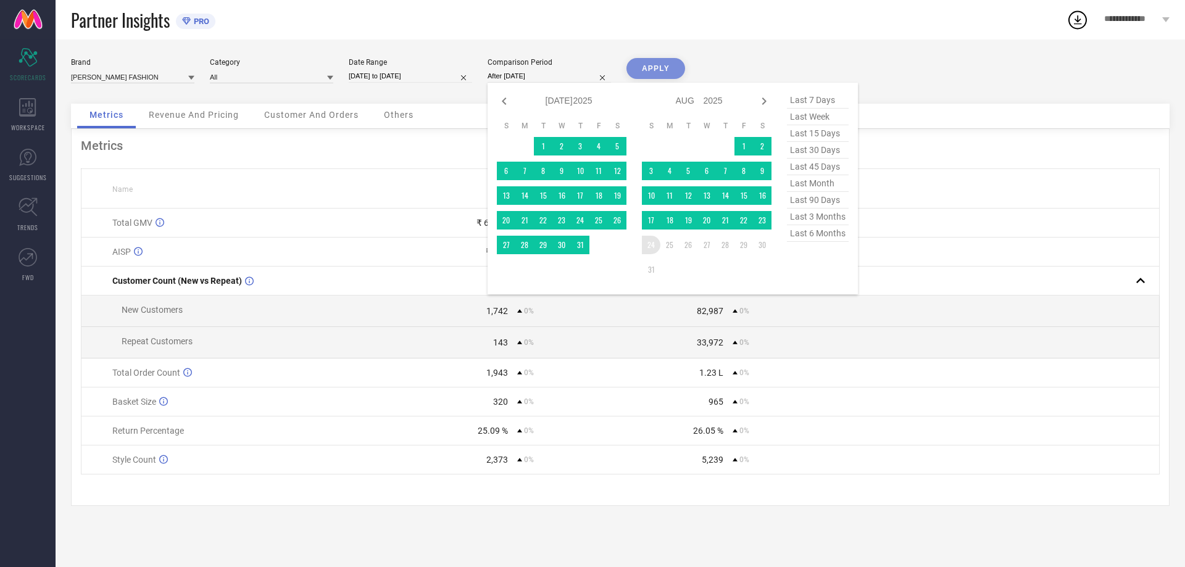
type input "[DATE] to [DATE]"
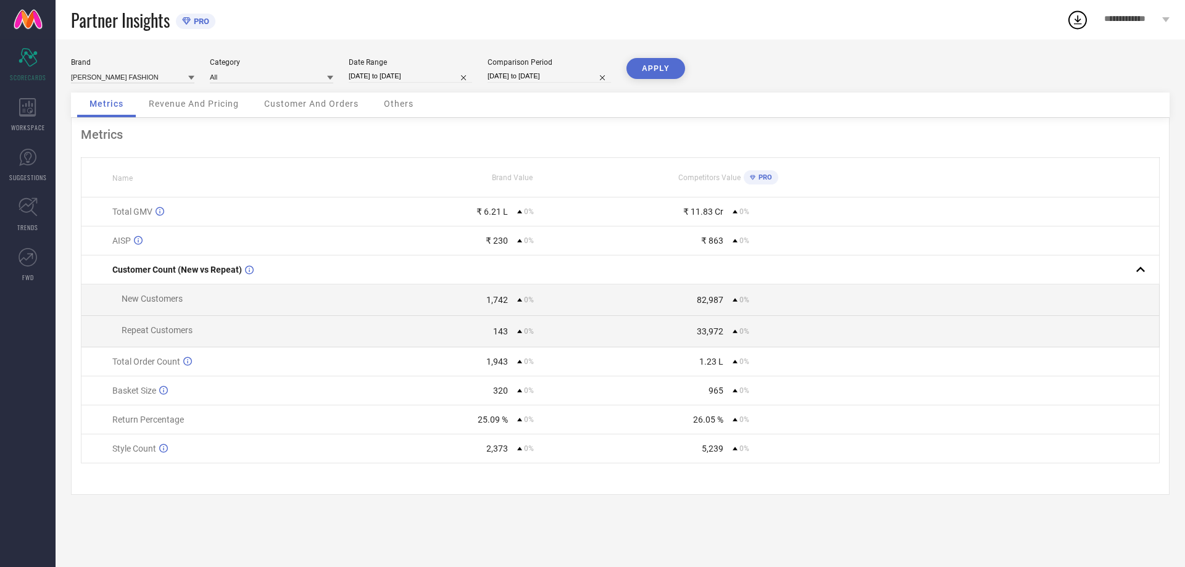
click at [664, 69] on button "APPLY" at bounding box center [655, 68] width 59 height 21
click at [771, 181] on span "PRO" at bounding box center [763, 177] width 17 height 8
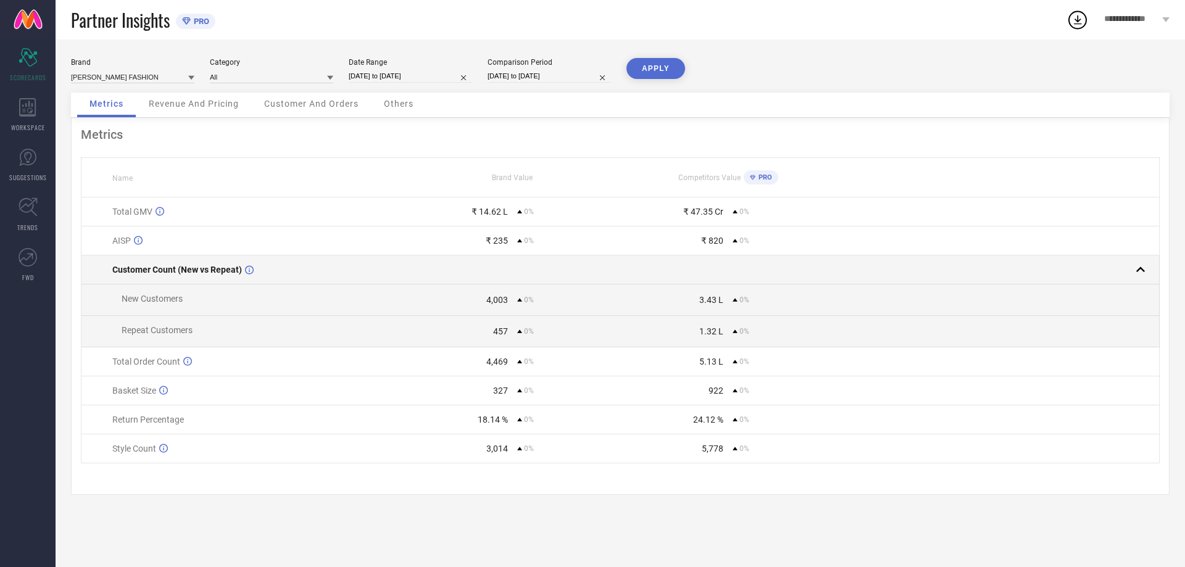
click at [760, 272] on td at bounding box center [727, 269] width 215 height 29
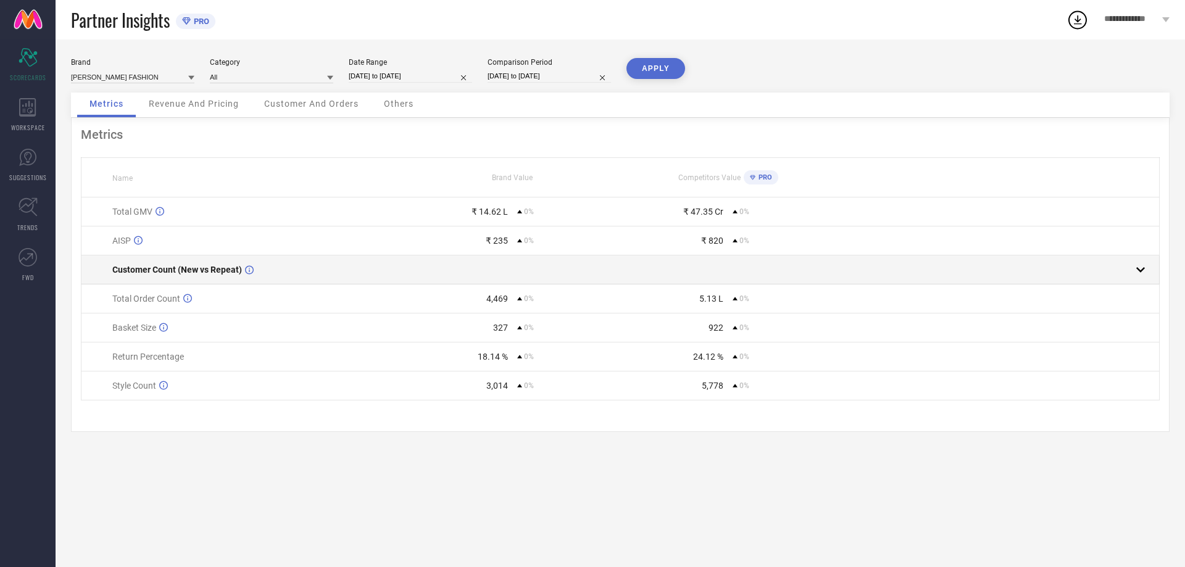
click at [760, 272] on td at bounding box center [727, 269] width 215 height 29
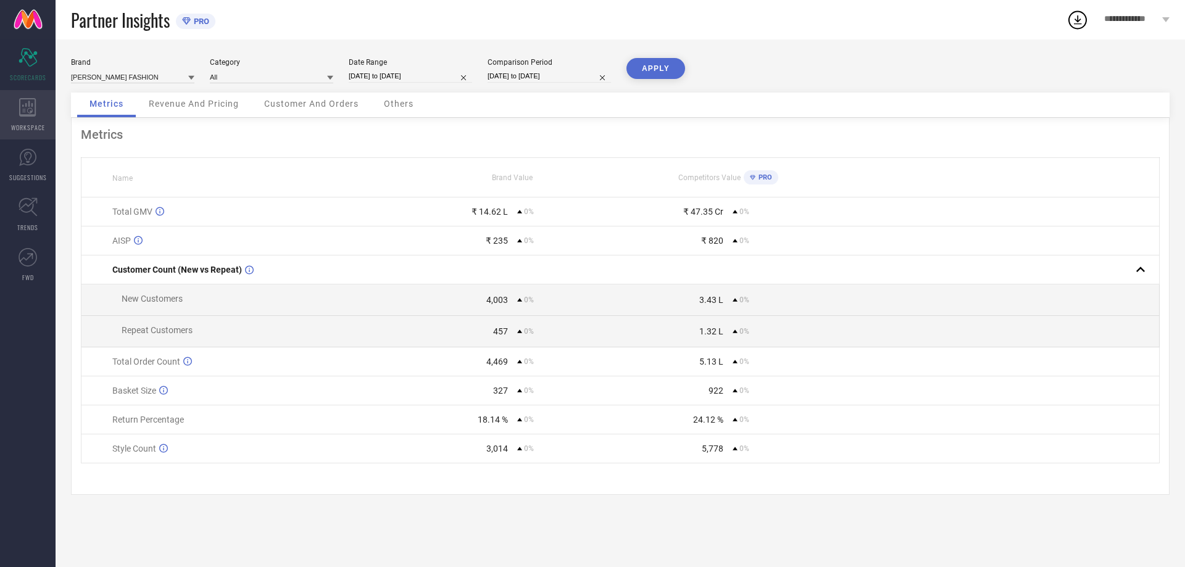
click at [23, 104] on icon at bounding box center [27, 107] width 17 height 19
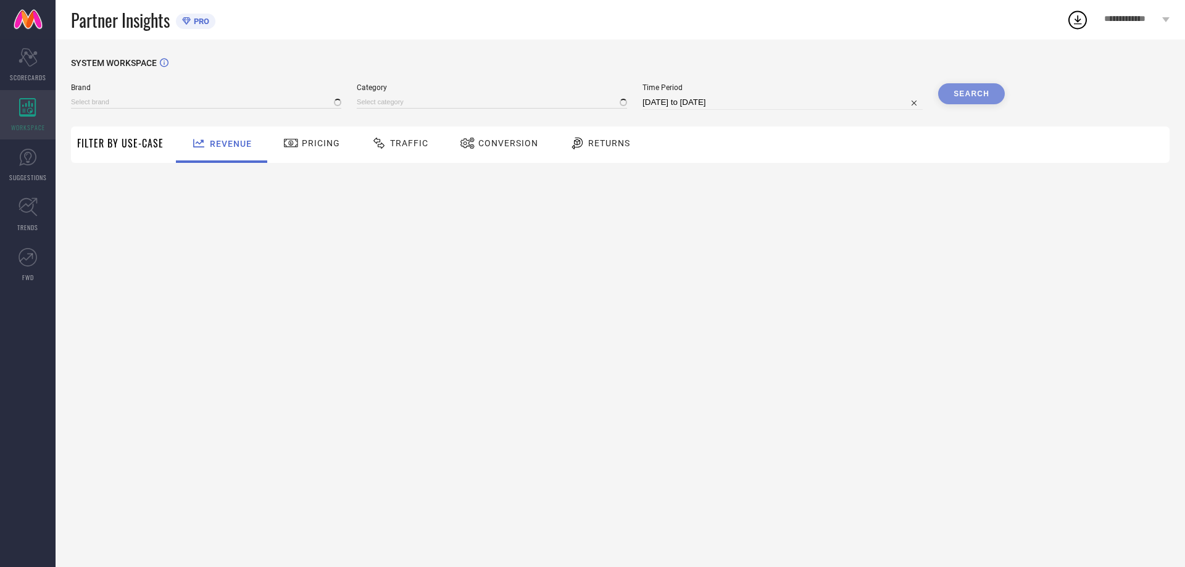
type input "[PERSON_NAME] FASHION"
type input "All"
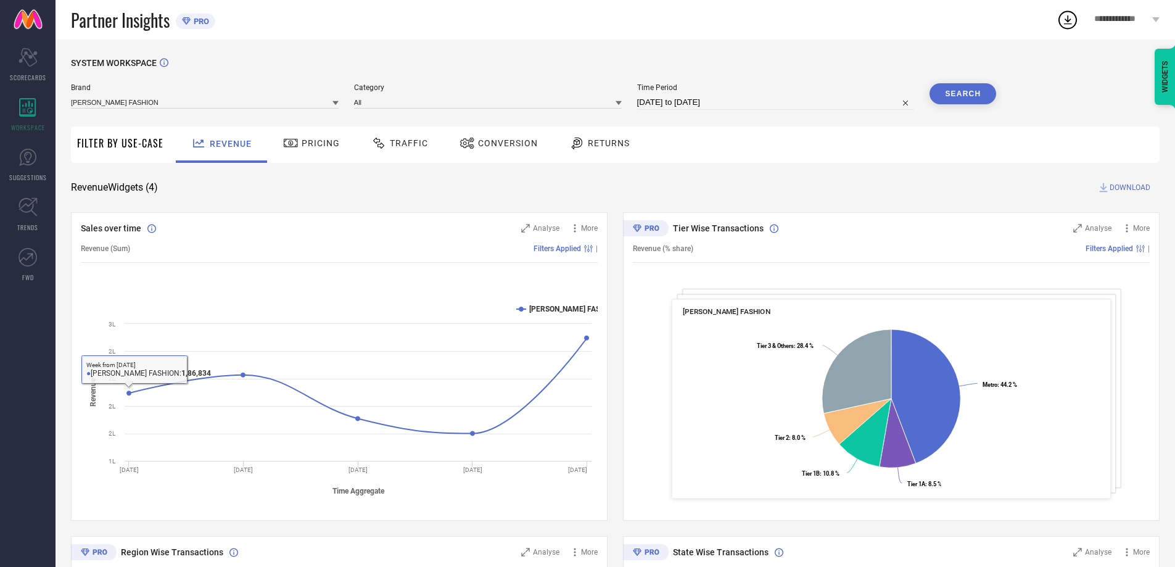
click at [743, 238] on div "Revenue (% share) Filters Applied |" at bounding box center [891, 248] width 517 height 28
click at [17, 176] on span "SUGGESTIONS" at bounding box center [28, 177] width 38 height 9
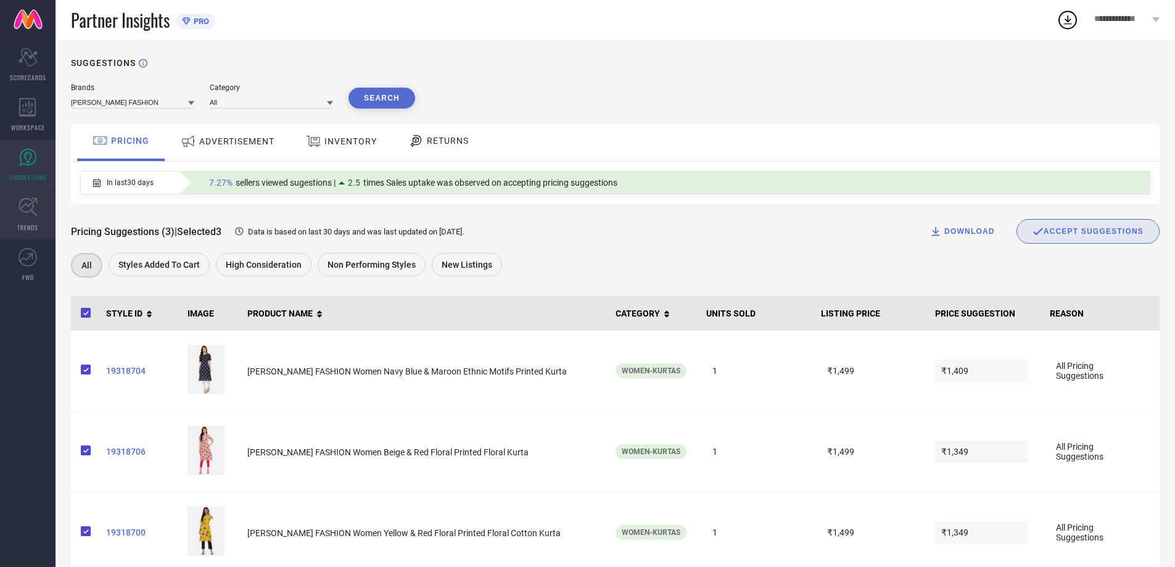
click at [19, 218] on link "TRENDS" at bounding box center [28, 214] width 56 height 49
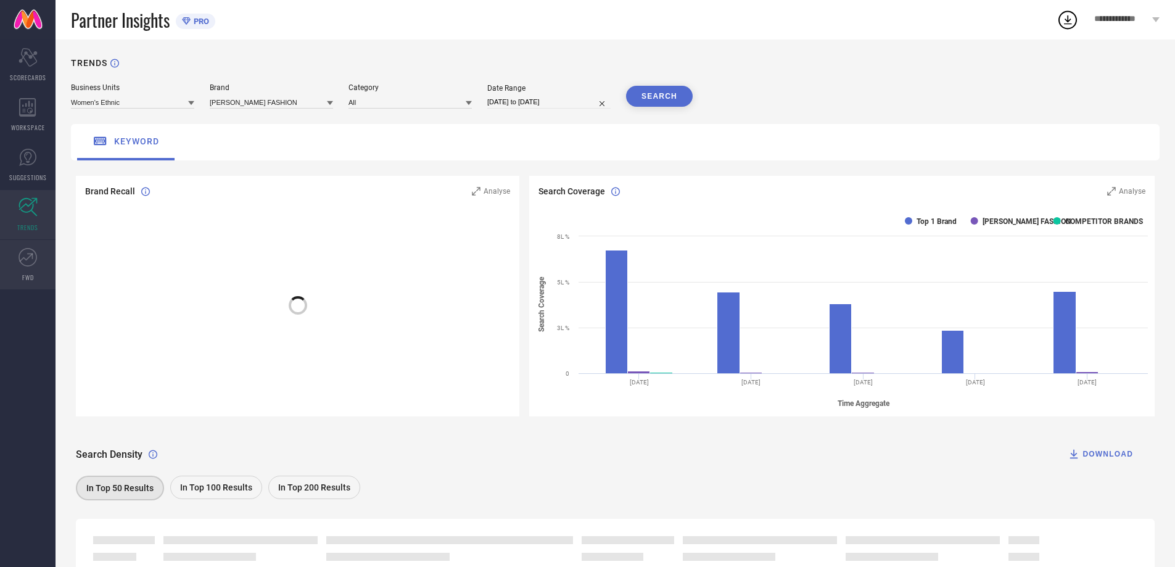
click at [35, 271] on link "FWD" at bounding box center [28, 264] width 56 height 49
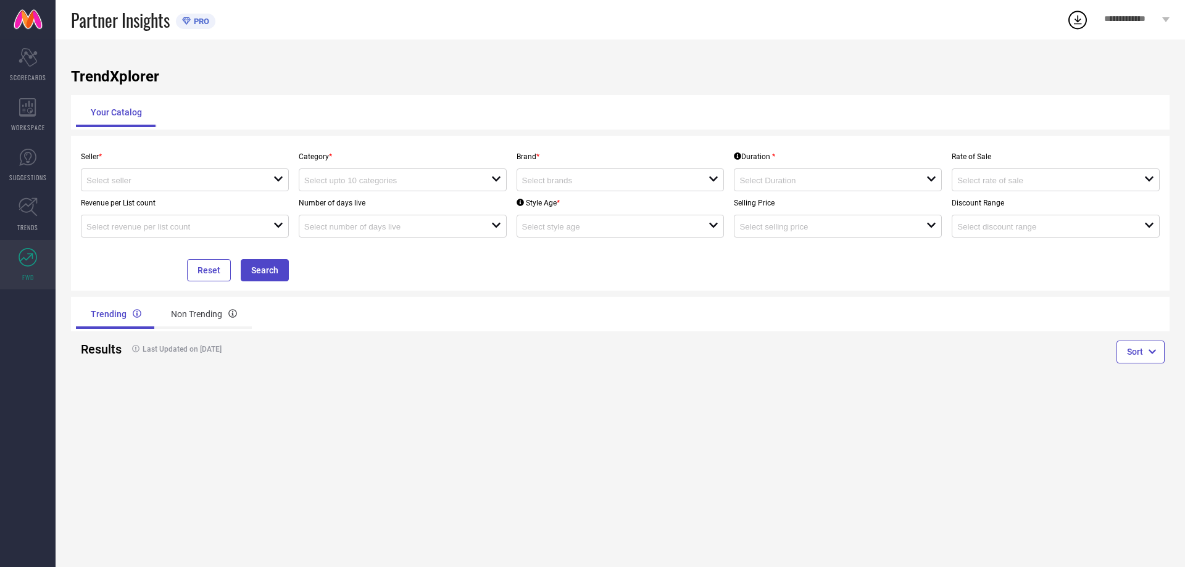
click at [29, 241] on link "FWD" at bounding box center [28, 264] width 56 height 49
click at [26, 218] on link "TRENDS" at bounding box center [28, 214] width 56 height 49
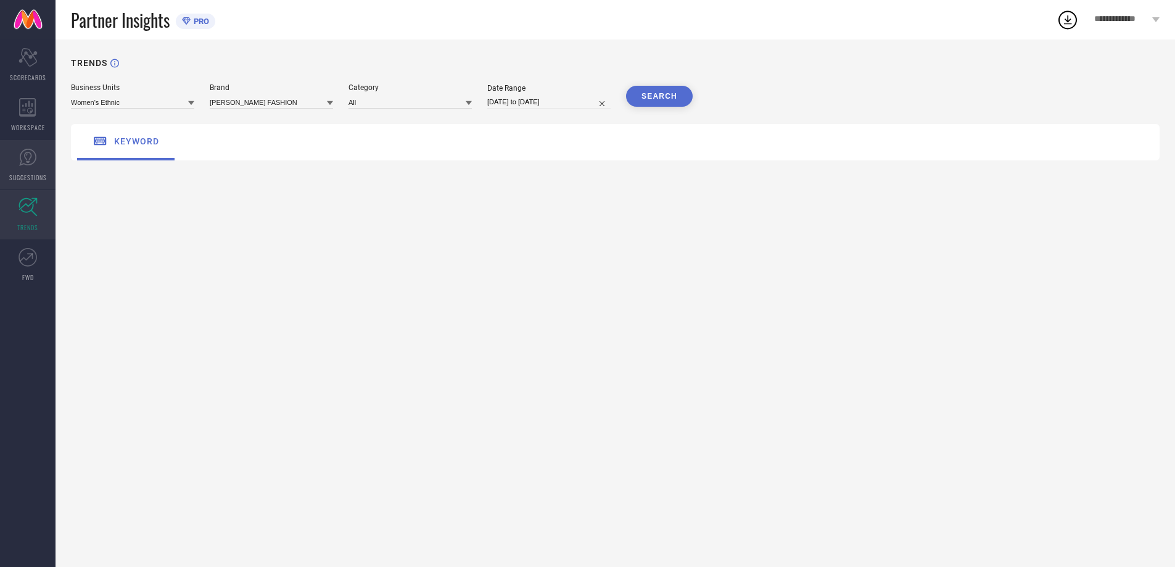
click at [18, 147] on link "SUGGESTIONS" at bounding box center [28, 164] width 56 height 49
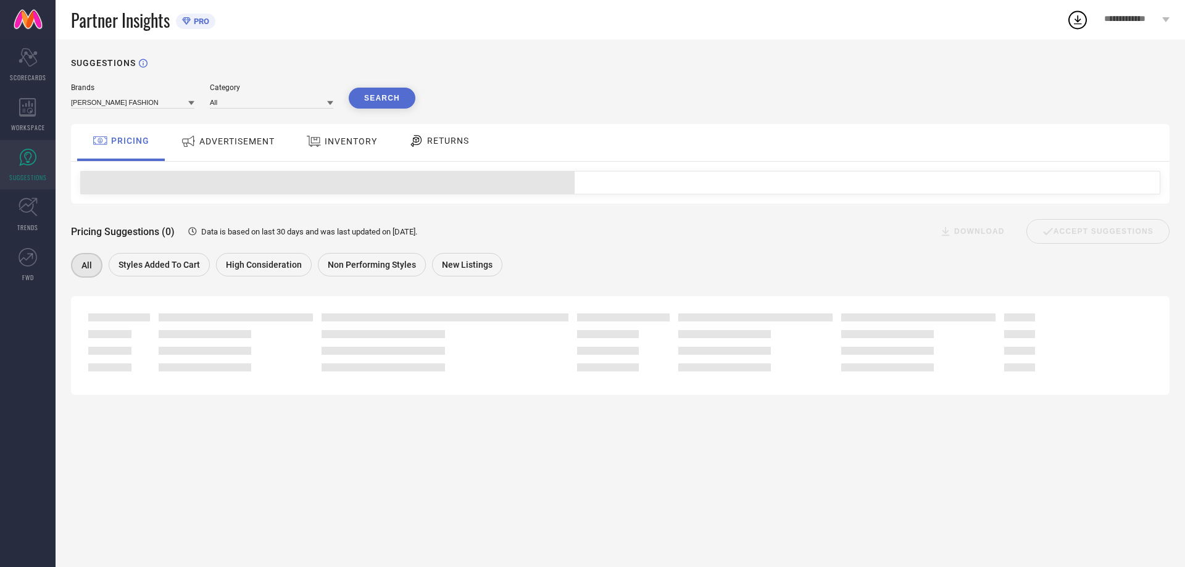
click at [18, 89] on ul "Scorecard SCORECARDS WORKSPACE SUGGESTIONS TRENDS FWD" at bounding box center [28, 164] width 56 height 249
